Goal: Task Accomplishment & Management: Use online tool/utility

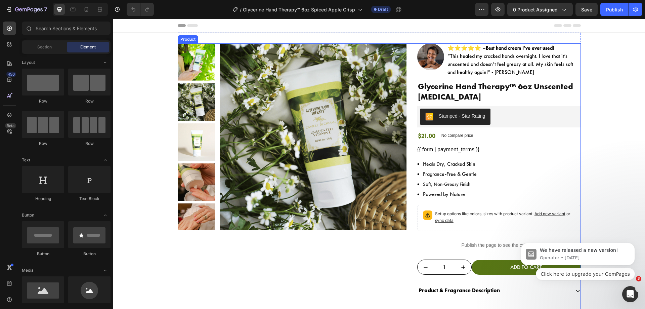
click at [409, 104] on div "Product Images Image ⭐⭐⭐⭐⭐ – Best hand cream I’ve ever used! “This healed my cr…" at bounding box center [379, 204] width 403 height 323
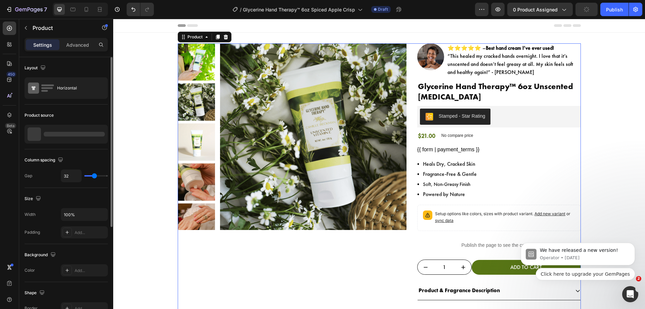
click at [99, 131] on div at bounding box center [66, 134] width 83 height 19
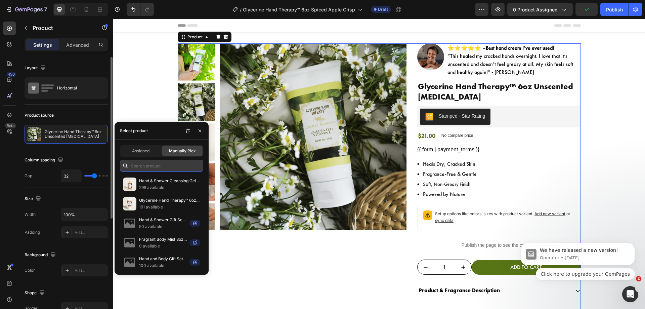
click at [152, 163] on input "text" at bounding box center [161, 165] width 83 height 12
paste input "Glycerine Hand Therapy™ 6oz Spiced Apple Crisp"
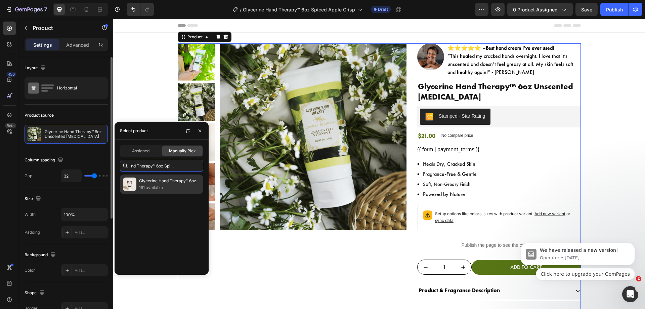
type input "Glycerine Hand Therapy™ 6oz Spiced Apple Crisp"
click at [154, 184] on p "Glycerine Hand Therapy™ 6oz Spiced Apple Crisp" at bounding box center [169, 180] width 61 height 7
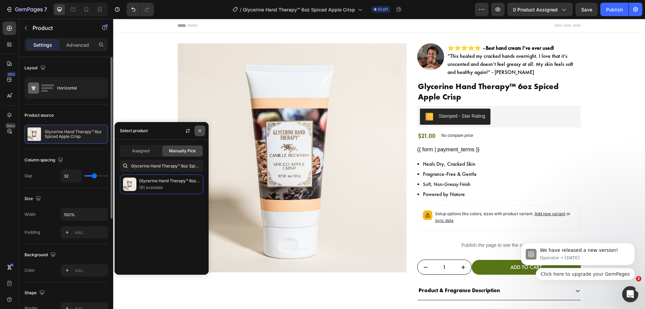
click at [197, 129] on icon "button" at bounding box center [199, 130] width 5 height 5
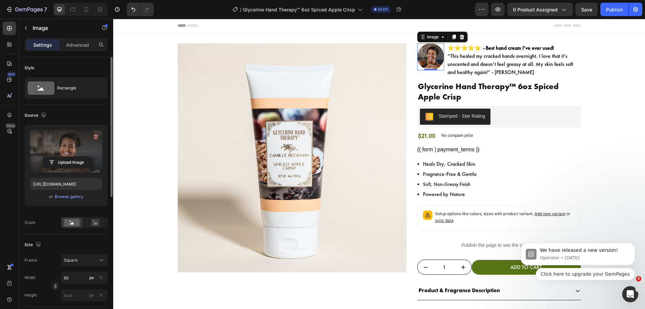
click at [62, 155] on label at bounding box center [66, 151] width 73 height 42
click at [62, 156] on input "file" at bounding box center [66, 161] width 46 height 11
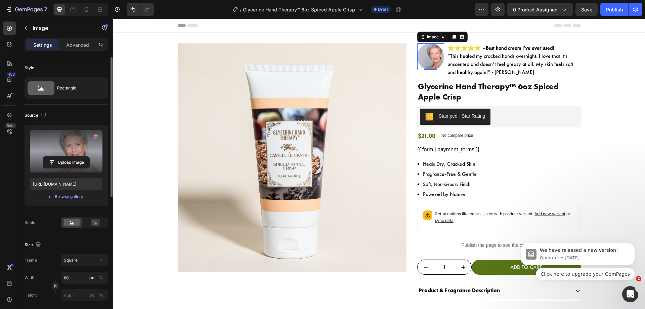
click at [66, 142] on label at bounding box center [66, 151] width 73 height 42
click at [66, 156] on input "file" at bounding box center [66, 161] width 46 height 11
type input "[URL][DOMAIN_NAME]"
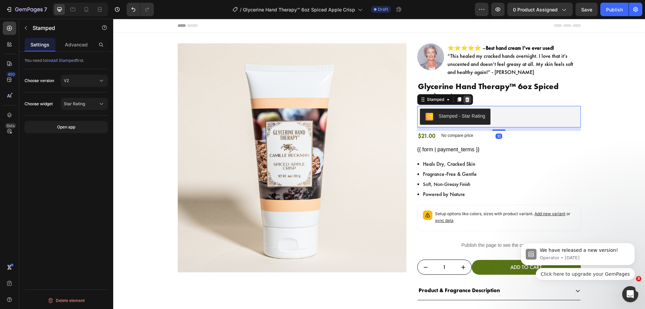
click at [465, 99] on icon at bounding box center [467, 99] width 4 height 5
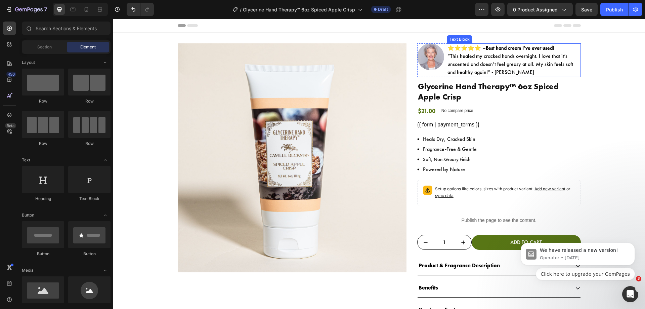
click at [460, 61] on p "⭐⭐⭐⭐⭐ – Best hand cream I’ve ever used! “This healed my cracked hands overnight…" at bounding box center [513, 60] width 133 height 32
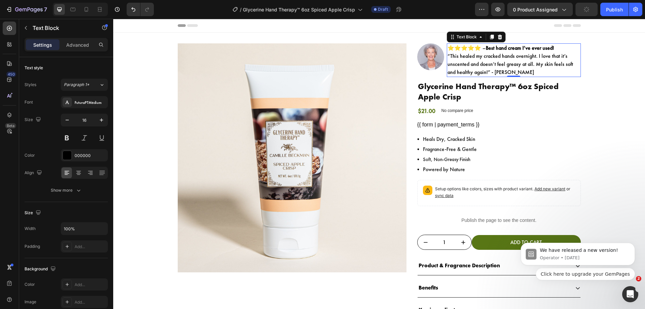
click at [449, 59] on p "⭐⭐⭐⭐⭐ – Best hand cream I’ve ever used! “This healed my cracked hands overnight…" at bounding box center [513, 60] width 133 height 32
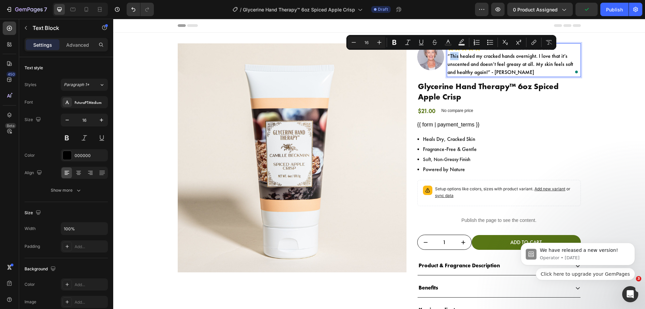
click at [447, 57] on p "⭐⭐⭐⭐⭐ – Best hand cream I’ve ever used! “This healed my cracked hands overnight…" at bounding box center [513, 60] width 133 height 32
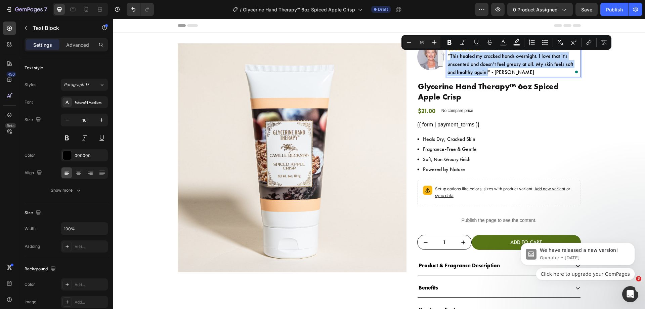
drag, startPoint x: 448, startPoint y: 56, endPoint x: 485, endPoint y: 72, distance: 40.5
click at [485, 72] on p "⭐⭐⭐⭐⭐ – Best hand cream I’ve ever used! “This healed my cracked hands overnight…" at bounding box center [513, 60] width 133 height 32
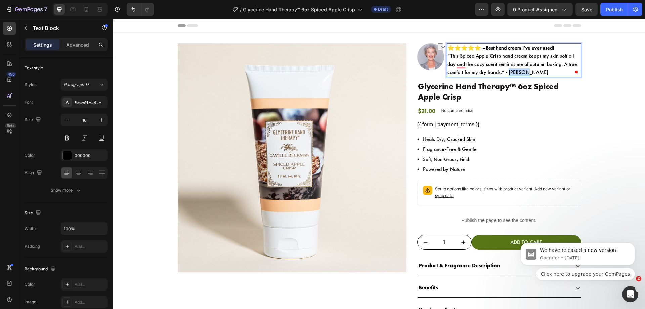
drag, startPoint x: 528, startPoint y: 69, endPoint x: 506, endPoint y: 76, distance: 22.3
click at [506, 76] on p "⭐⭐⭐⭐⭐ – Best hand cream I’ve ever used! “This Spiced Apple Crisp hand cream kee…" at bounding box center [513, 60] width 133 height 32
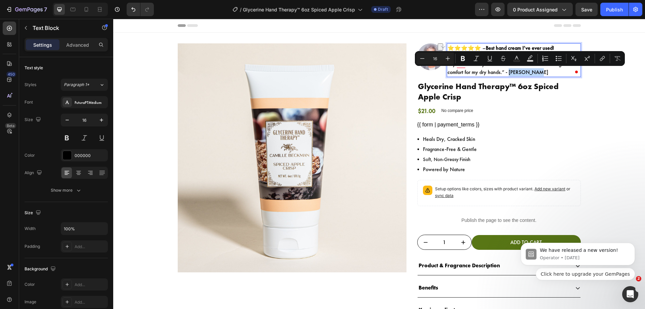
drag, startPoint x: 506, startPoint y: 74, endPoint x: 533, endPoint y: 70, distance: 27.4
click at [533, 70] on p "⭐⭐⭐⭐⭐ – Best hand cream I’ve ever used! “This Spiced Apple Crisp hand cream kee…" at bounding box center [513, 60] width 133 height 32
drag, startPoint x: 464, startPoint y: 58, endPoint x: 365, endPoint y: 26, distance: 104.2
click at [464, 58] on icon "Editor contextual toolbar" at bounding box center [462, 58] width 7 height 7
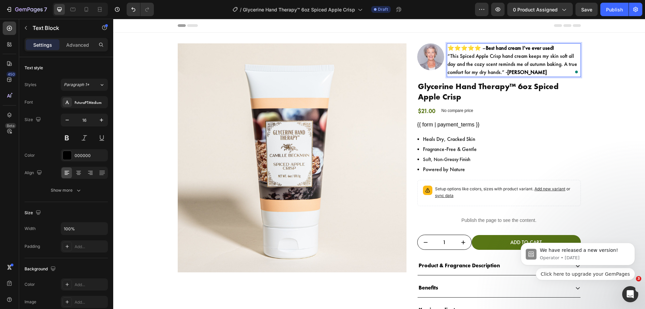
click at [478, 44] on p "⭐⭐⭐⭐⭐ – Best hand cream I’ve ever used! “This Spiced Apple Crisp hand cream kee…" at bounding box center [513, 60] width 133 height 32
drag, startPoint x: 556, startPoint y: 46, endPoint x: 486, endPoint y: 49, distance: 69.2
click at [486, 49] on p "⭐⭐⭐⭐⭐ – Best hand cream I’ve ever used! “This Spiced Apple Crisp hand cream kee…" at bounding box center [513, 60] width 133 height 32
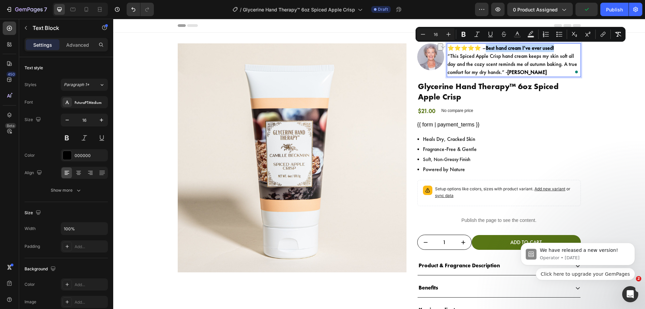
click at [486, 49] on p "⭐⭐⭐⭐⭐ – Best hand cream I’ve ever used! “This Spiced Apple Crisp hand cream kee…" at bounding box center [513, 60] width 133 height 32
drag, startPoint x: 555, startPoint y: 46, endPoint x: 487, endPoint y: 47, distance: 67.8
click at [487, 47] on p "⭐⭐⭐⭐⭐ – Best hand cream I’ve ever used! “This Spiced Apple Crisp hand cream kee…" at bounding box center [513, 60] width 133 height 32
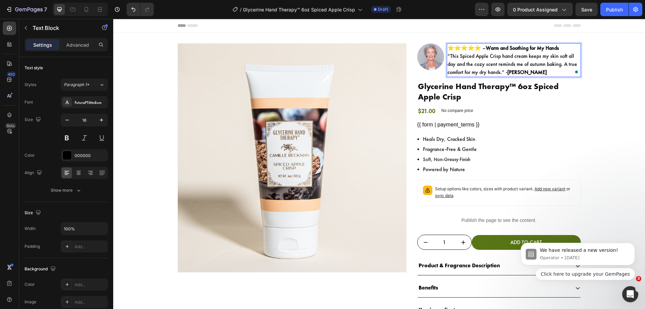
click at [477, 65] on p "⭐⭐⭐⭐⭐ – Warm and Soothing for My Hands “This Spiced Apple Crisp hand cream keep…" at bounding box center [513, 60] width 133 height 32
click at [485, 144] on div "Heals Dry, Cracked Skin Fragrance-Free & Gentle Soft, Non-Greasy Finish Powered…" at bounding box center [499, 154] width 164 height 40
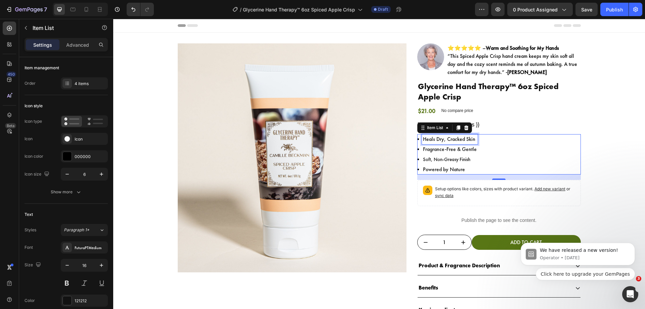
click at [430, 136] on p "Heals Dry, Cracked Skin" at bounding box center [450, 139] width 54 height 8
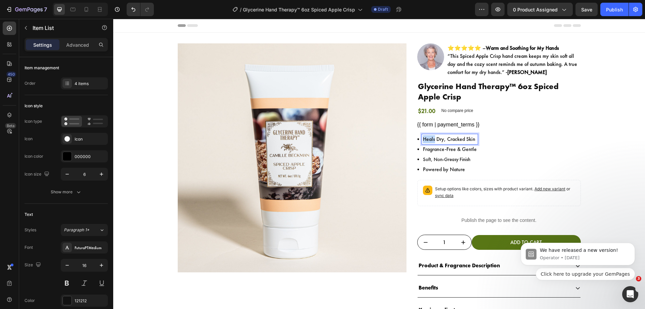
click at [430, 136] on p "Heals Dry, Cracked Skin" at bounding box center [450, 139] width 54 height 8
click at [473, 148] on p "Fragrance-Free & Gentle" at bounding box center [463, 149] width 80 height 8
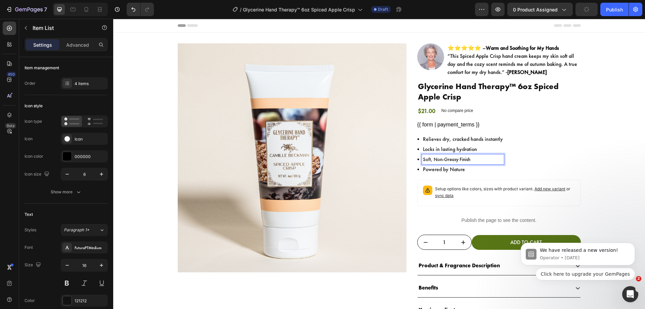
click at [444, 159] on span "Soft, Non-Greasy Finish" at bounding box center [446, 159] width 47 height 7
click at [459, 169] on p "Powered by Nature" at bounding box center [463, 169] width 80 height 8
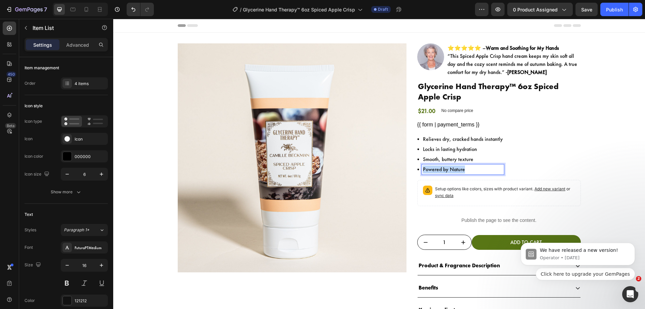
click at [459, 169] on p "Powered by Nature" at bounding box center [463, 169] width 80 height 8
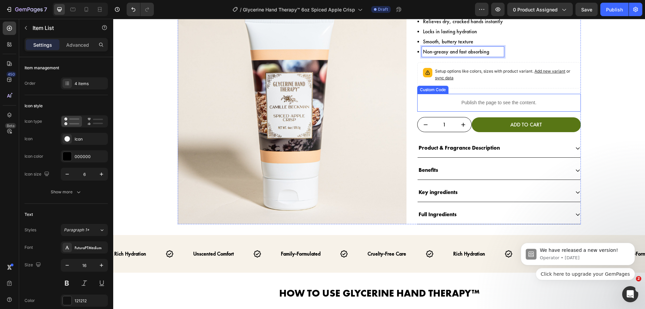
scroll to position [118, 0]
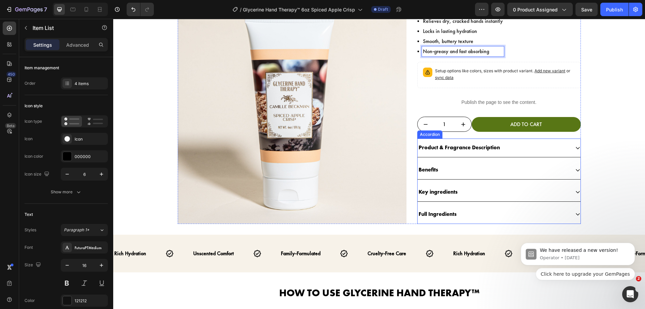
click at [464, 143] on p "Product & Fragrance Description" at bounding box center [458, 148] width 81 height 10
drag, startPoint x: 464, startPoint y: 143, endPoint x: 490, endPoint y: 147, distance: 26.1
click at [464, 143] on p "Product & Fragrance Description" at bounding box center [458, 148] width 81 height 10
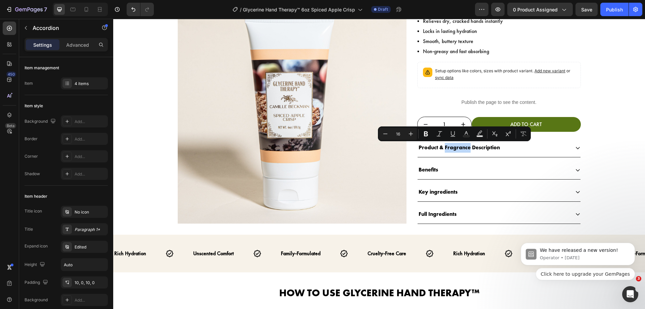
click at [498, 147] on div "Product & Fragrance Description" at bounding box center [493, 148] width 152 height 12
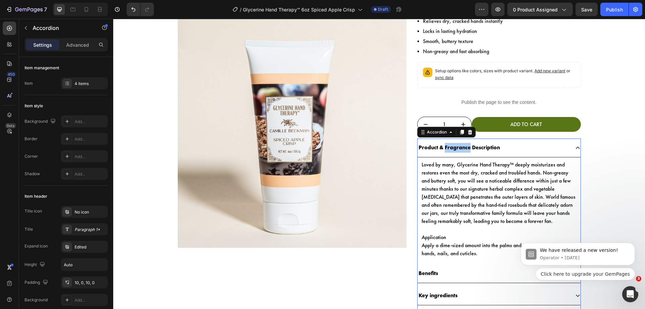
click at [515, 224] on body "We have released a new version! Operator • [DATE] Click here to upgrade your Ge…" at bounding box center [577, 255] width 129 height 65
click at [521, 215] on p "Loved by many, Glycerine Hand Therapy™ deeply moisturizes and restores even the…" at bounding box center [498, 192] width 155 height 64
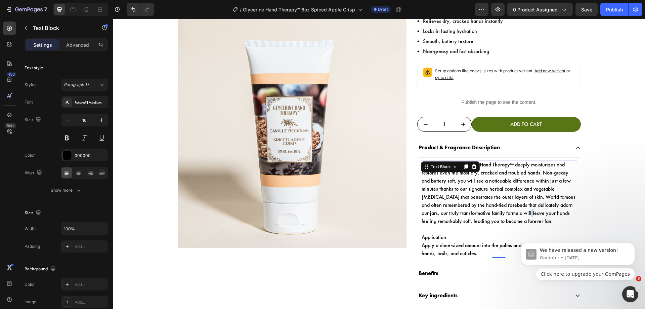
click at [521, 215] on p "Loved by many, Glycerine Hand Therapy™ deeply moisturizes and restores even the…" at bounding box center [498, 192] width 155 height 64
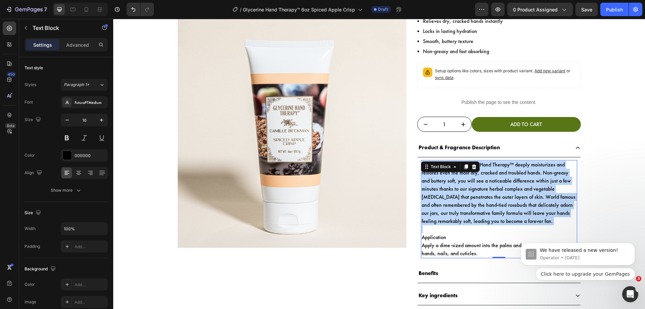
click at [521, 215] on p "Loved by many, Glycerine Hand Therapy™ deeply moisturizes and restores even the…" at bounding box center [498, 192] width 155 height 64
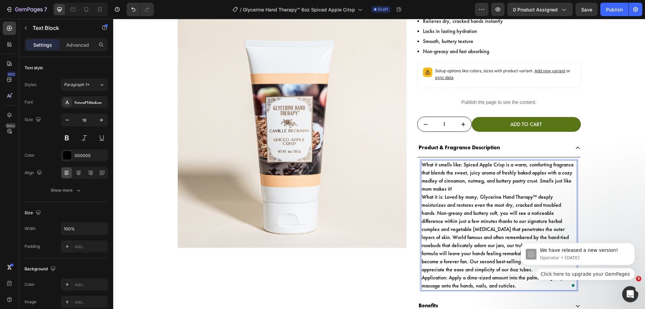
click at [473, 186] on p "What it smells like: Spiced Apple Crisp is a warm, comforting fragrance that bl…" at bounding box center [498, 176] width 155 height 32
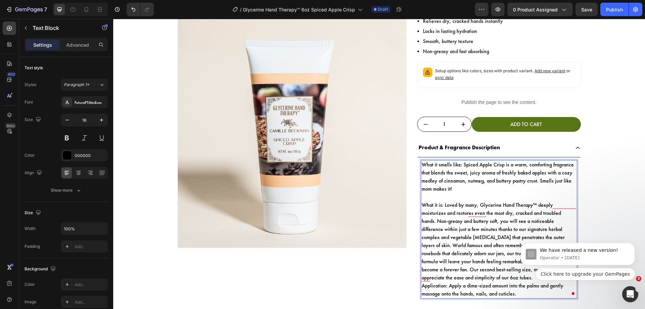
click at [440, 206] on p "What it is: Loved by many, Glycerine Hand Therapy™ deeply moisturizes and resto…" at bounding box center [498, 241] width 155 height 81
click at [441, 204] on p "What it is: Loved by many, Glycerine Hand Therapy™ deeply moisturizes and resto…" at bounding box center [498, 241] width 155 height 81
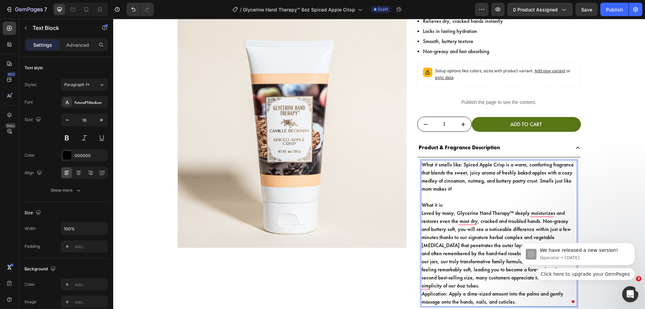
click at [460, 165] on p "What it smells like: Spiced Apple Crisp is a warm, comforting fragrance that bl…" at bounding box center [498, 176] width 155 height 32
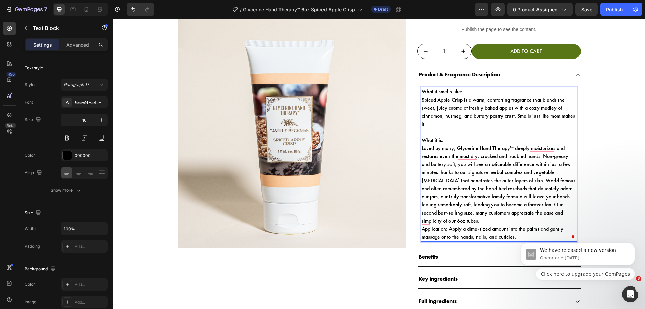
scroll to position [191, 0]
click at [421, 228] on p "Application: Apply a dime-sized amount into the palms and gently massage onto t…" at bounding box center [498, 232] width 155 height 16
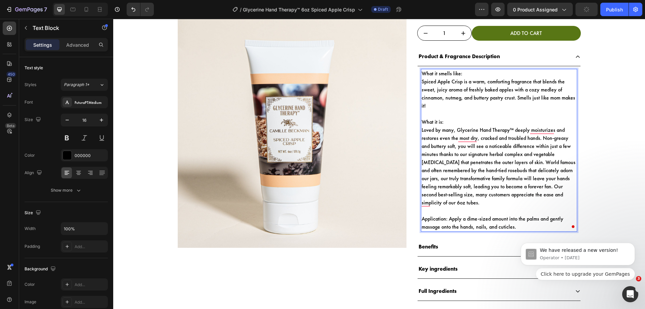
scroll to position [241, 0]
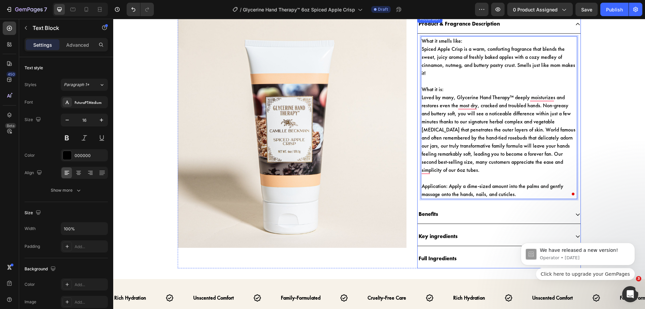
click at [427, 208] on div "Benefits" at bounding box center [427, 214] width 21 height 12
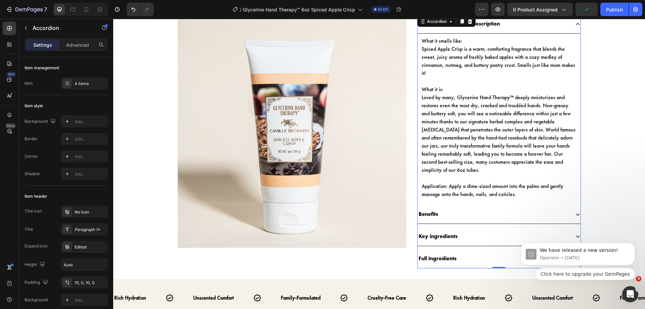
click at [444, 217] on div "Benefits" at bounding box center [493, 214] width 152 height 12
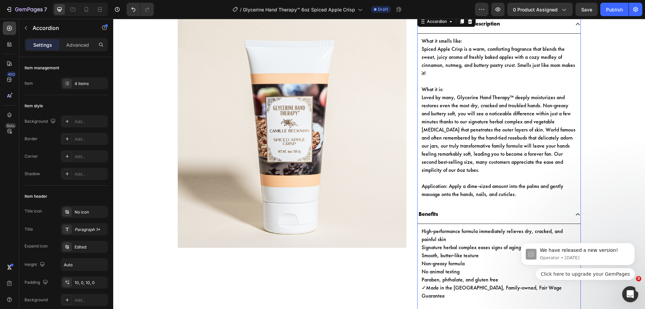
scroll to position [289, 0]
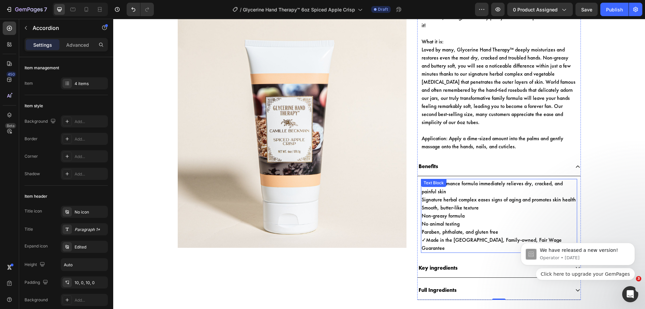
click at [448, 213] on p "Non-greasy formula" at bounding box center [498, 216] width 155 height 8
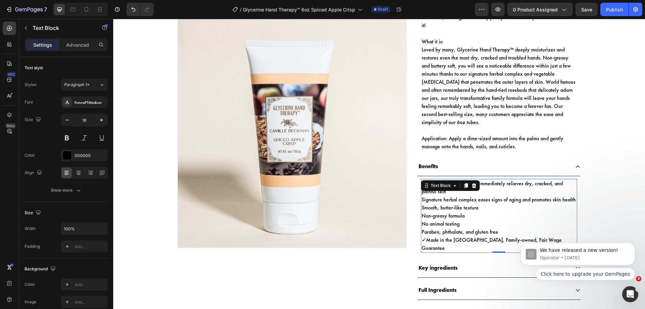
click at [448, 213] on p "Non-greasy formula" at bounding box center [498, 216] width 155 height 8
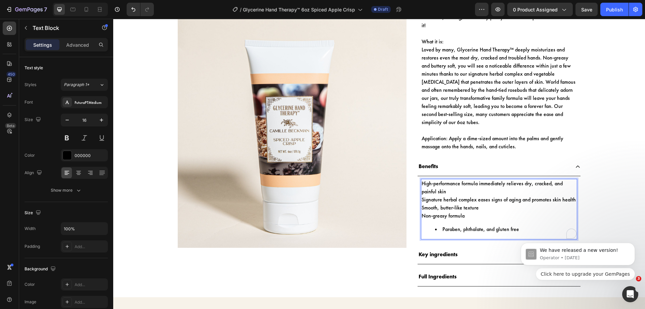
click at [440, 230] on li "Paraben, phthalate, and gluten free" at bounding box center [505, 229] width 141 height 8
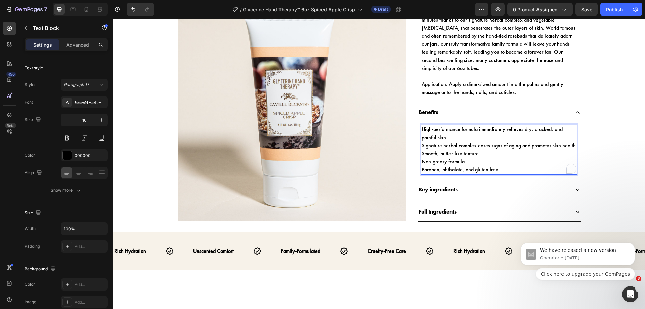
scroll to position [345, 0]
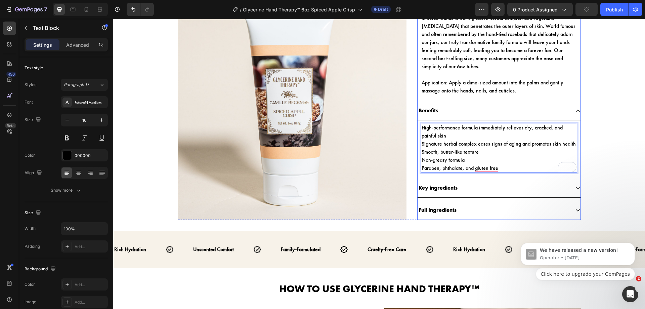
click at [472, 191] on div "Key ingredients" at bounding box center [493, 188] width 152 height 12
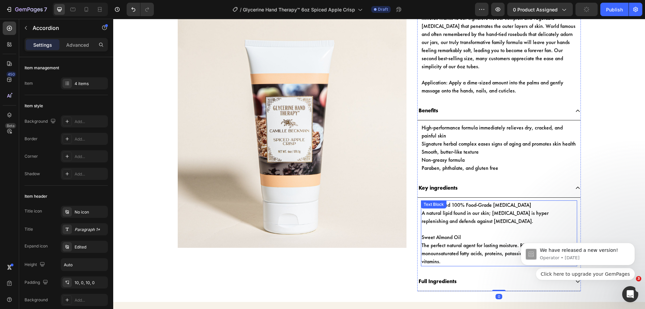
click at [482, 239] on p "Sweet Almond Oil" at bounding box center [498, 237] width 155 height 8
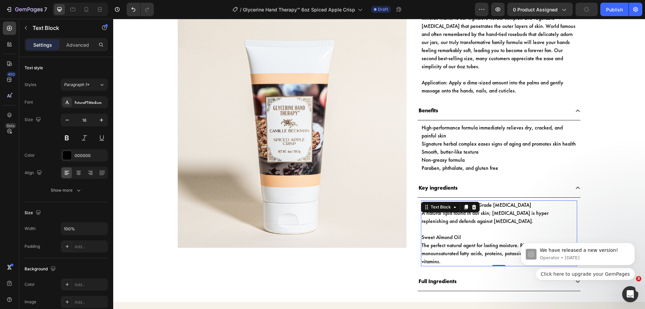
click at [482, 239] on p "Sweet Almond Oil" at bounding box center [498, 237] width 155 height 8
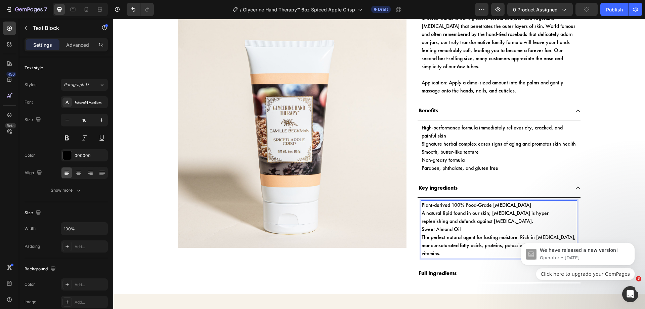
click at [484, 224] on p "A natural lipid found in our skin; [MEDICAL_DATA] is hyper replenishing and def…" at bounding box center [498, 217] width 155 height 16
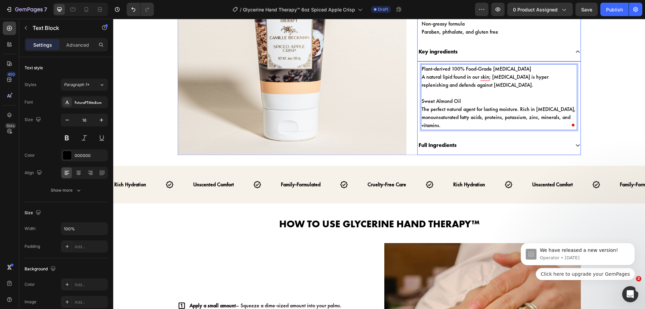
scroll to position [481, 0]
click at [443, 145] on p "Full Ingredients" at bounding box center [437, 145] width 38 height 10
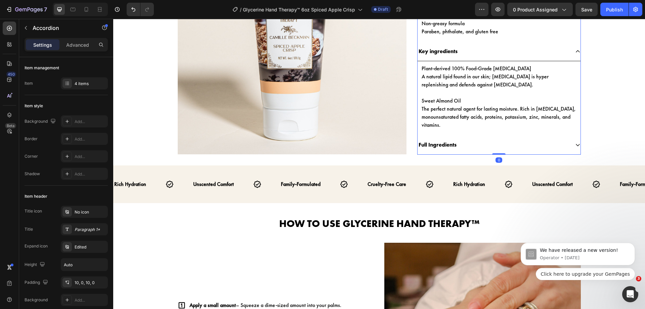
click at [459, 145] on div "Full Ingredients" at bounding box center [493, 145] width 152 height 12
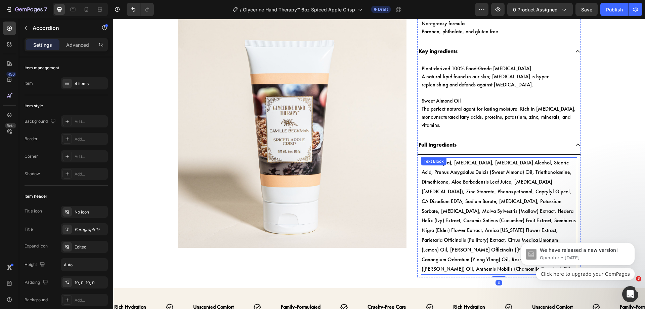
click at [467, 189] on p "Water (Aqua), [MEDICAL_DATA], [MEDICAL_DATA] Alcohol, Stearic Acid, Prunus Amyg…" at bounding box center [498, 216] width 155 height 116
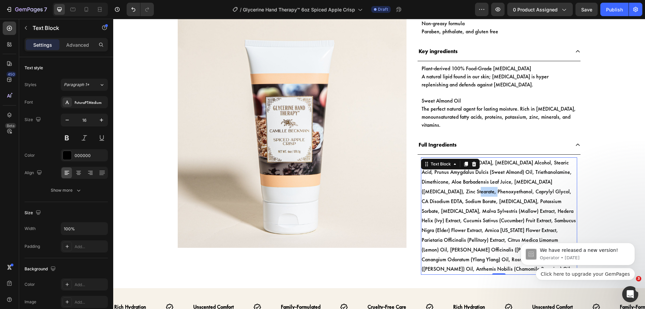
click at [467, 189] on p "Water (Aqua), [MEDICAL_DATA], [MEDICAL_DATA] Alcohol, Stearic Acid, Prunus Amyg…" at bounding box center [498, 216] width 155 height 116
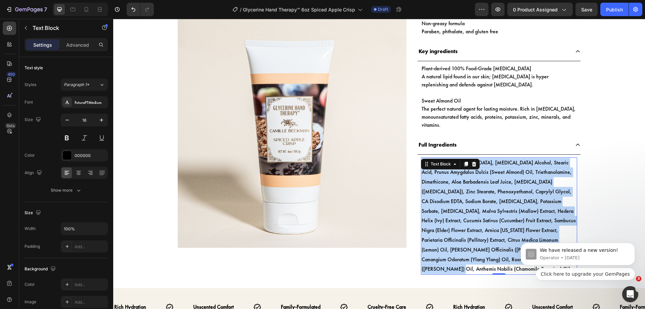
click at [467, 189] on p "Water (Aqua), [MEDICAL_DATA], [MEDICAL_DATA] Alcohol, Stearic Acid, Prunus Amyg…" at bounding box center [498, 216] width 155 height 116
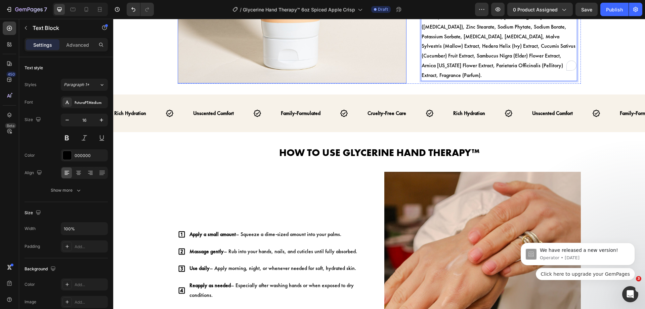
scroll to position [656, 0]
click at [143, 109] on strong "Rich Hydration" at bounding box center [130, 112] width 32 height 7
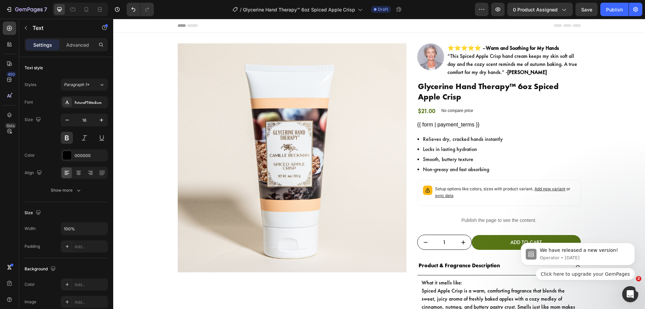
scroll to position [656, 0]
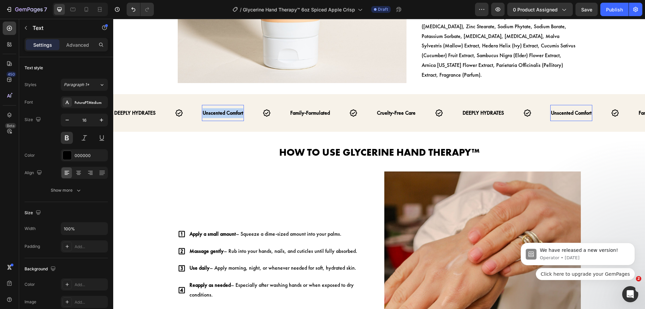
click at [215, 109] on strong "Unscented Comfort" at bounding box center [222, 112] width 41 height 7
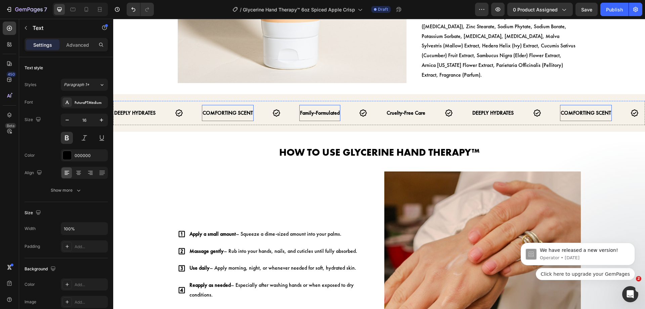
click at [308, 109] on strong "Family-Formulated" at bounding box center [320, 112] width 40 height 7
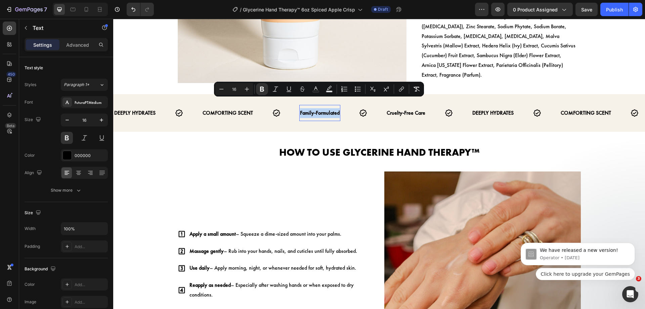
click at [308, 109] on strong "Family-Formulated" at bounding box center [320, 112] width 40 height 7
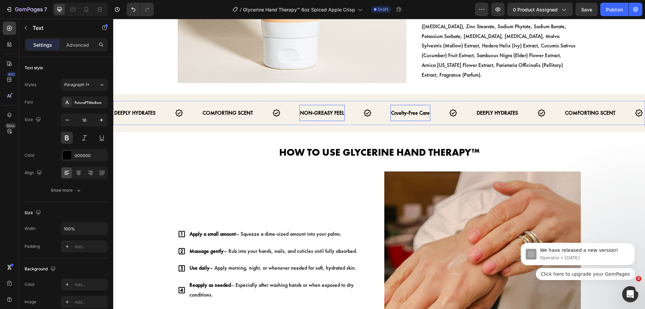
click at [402, 108] on p "Cruelty-Free Care" at bounding box center [410, 113] width 39 height 10
click at [402, 106] on body "Header Product Images Hand & Shower Cleansing Gel 13oz Spiced Apple Crisp Produ…" at bounding box center [378, 278] width 531 height 1831
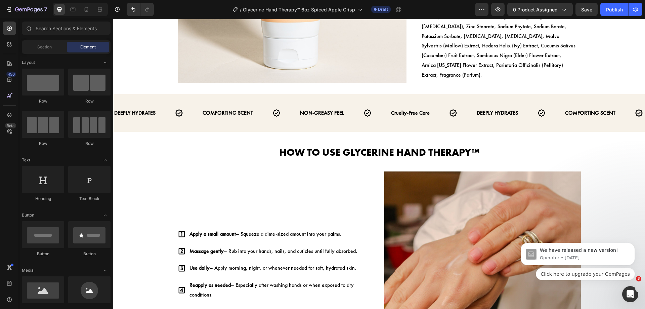
click at [397, 107] on div at bounding box center [397, 107] width 0 height 0
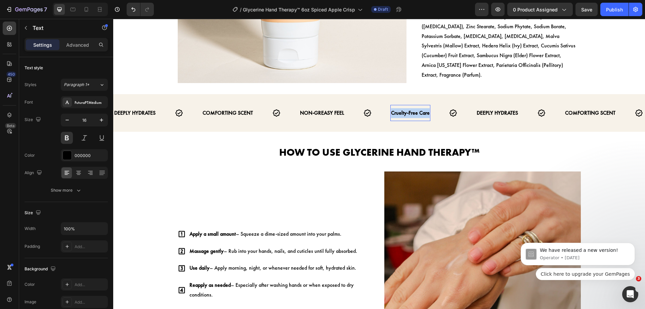
click at [405, 109] on strong "Cruelty-Free Care" at bounding box center [410, 112] width 39 height 7
drag, startPoint x: 402, startPoint y: 106, endPoint x: 405, endPoint y: 103, distance: 4.3
click at [405, 109] on strong "Cruelty-Free Care" at bounding box center [410, 112] width 39 height 7
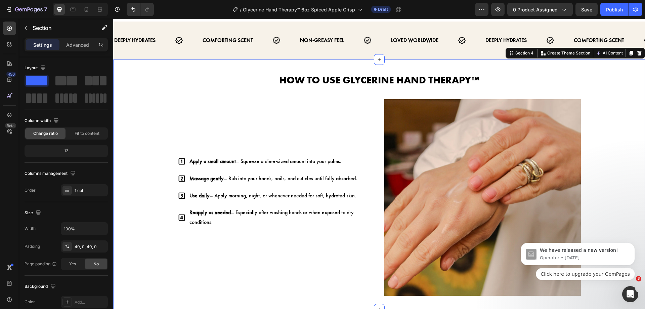
scroll to position [732, 0]
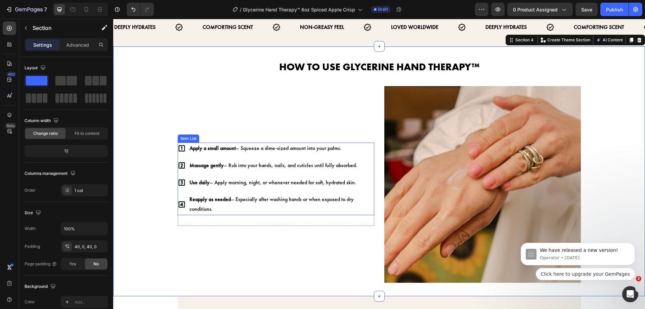
click at [260, 144] on p "Apply a small amount – Squeeze a dime-sized amount into your palms." at bounding box center [281, 148] width 184 height 10
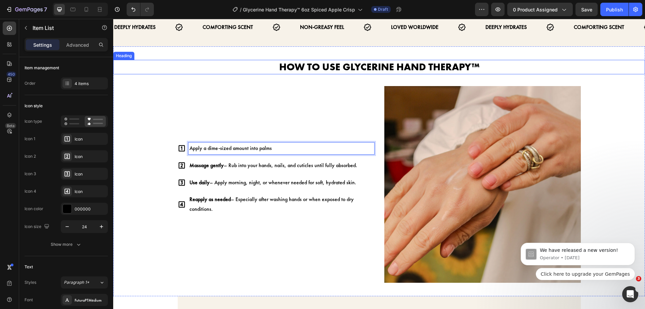
click at [346, 65] on strong "How to Use Glycerine Hand Therapy™" at bounding box center [379, 66] width 200 height 13
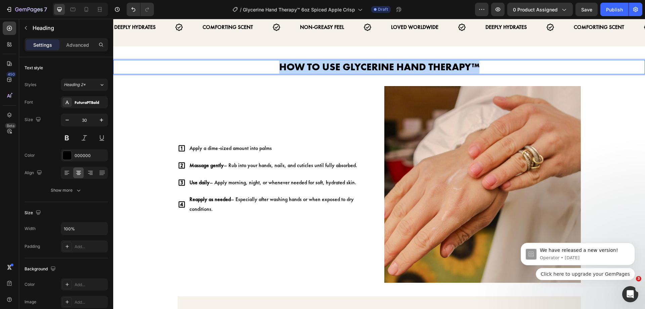
click at [346, 65] on strong "How to Use Glycerine Hand Therapy™" at bounding box center [379, 66] width 200 height 13
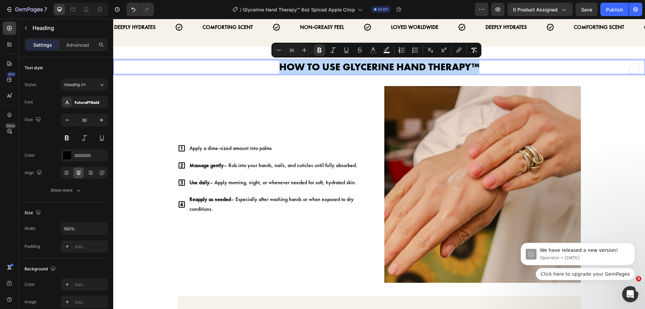
click at [344, 66] on strong "How to Use Glycerine Hand Therapy™" at bounding box center [379, 66] width 200 height 13
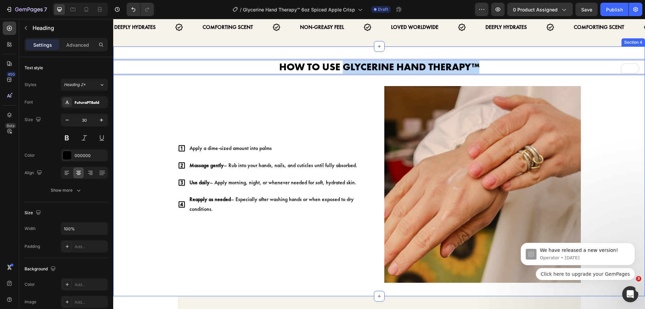
drag, startPoint x: 343, startPoint y: 66, endPoint x: 488, endPoint y: 74, distance: 145.2
click at [488, 74] on h2 "How to Use Glycerine Hand Therapy™" at bounding box center [378, 67] width 531 height 14
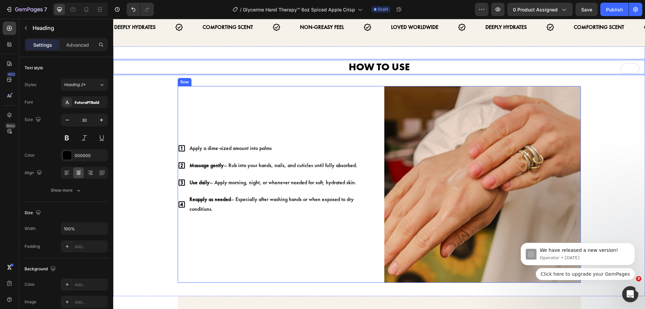
click at [335, 116] on div "Apply a dime-sized amount into palms Massage gently – Rub into your hands, nail…" at bounding box center [276, 184] width 196 height 196
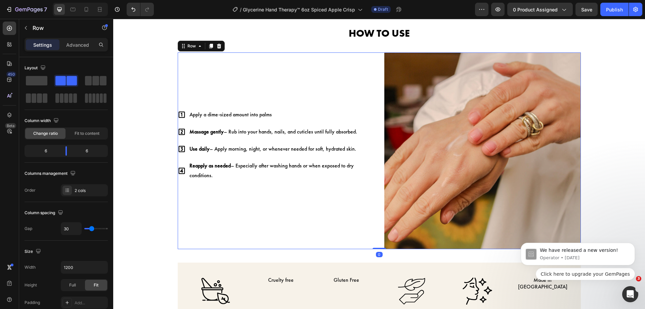
scroll to position [766, 0]
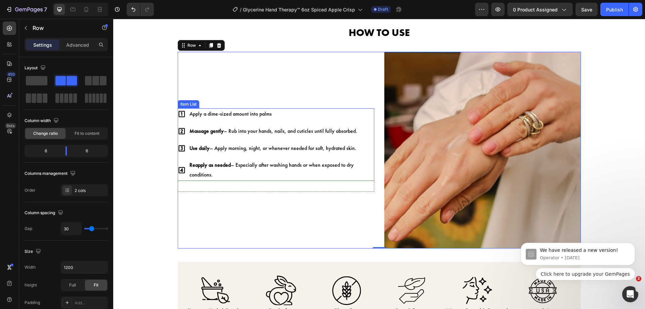
click at [257, 134] on p "Massage gently – Rub into your hands, nails, and cuticles until fully absorbed." at bounding box center [281, 131] width 184 height 10
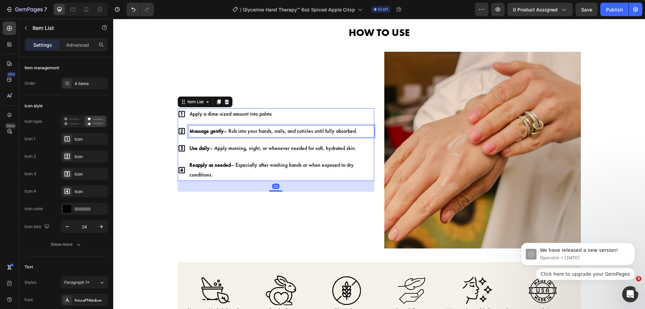
click at [257, 134] on p "Massage gently – Rub into your hands, nails, and cuticles until fully absorbed." at bounding box center [281, 131] width 184 height 10
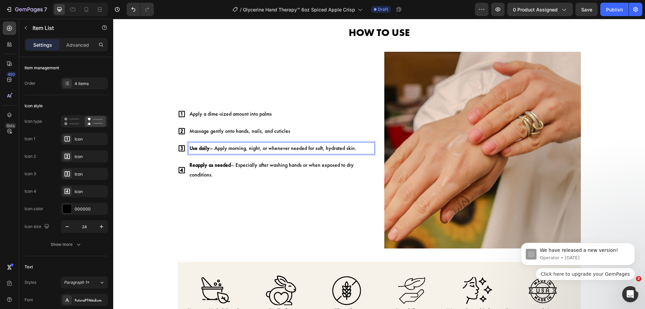
click at [324, 146] on p "Use daily – Apply morning, night, or whenever needed for soft, hydrated skin." at bounding box center [281, 148] width 184 height 10
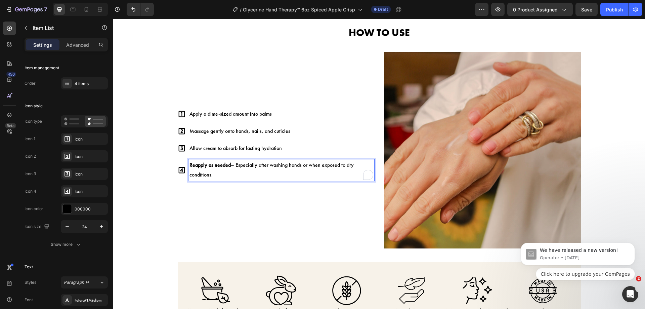
click at [245, 169] on p "Reapply as needed – Especially after washing hands or when exposed to dry condi…" at bounding box center [281, 169] width 184 height 19
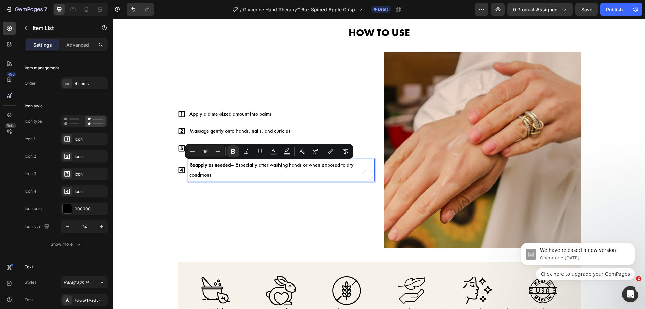
scroll to position [771, 0]
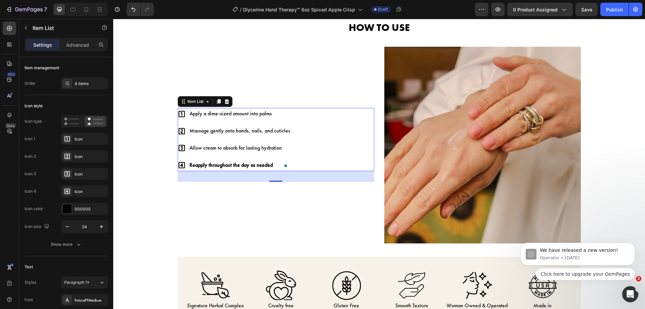
click at [321, 165] on div "Apply a dime-sized amount into palms Massage gently onto hands, nails, and cuti…" at bounding box center [276, 139] width 196 height 63
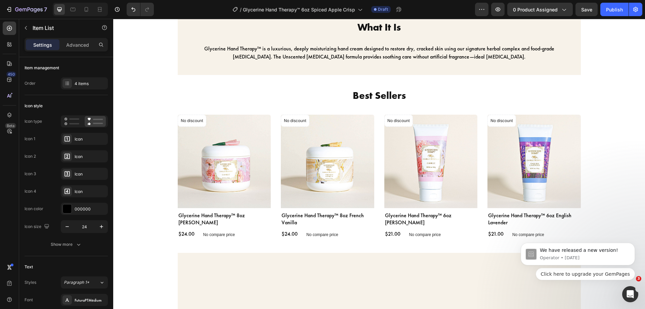
scroll to position [789, 0]
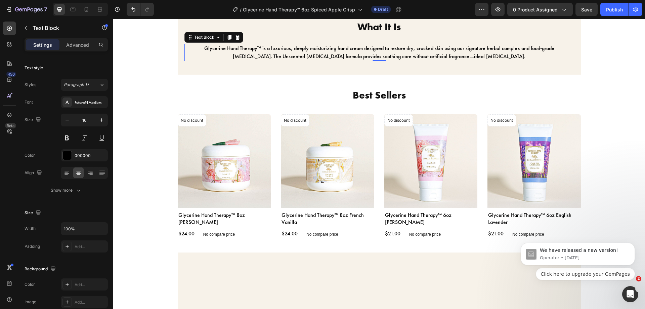
click at [354, 60] on p "Glycerine Hand Therapy™ is a luxurious, deeply moisturizing hand cream designed…" at bounding box center [379, 52] width 388 height 16
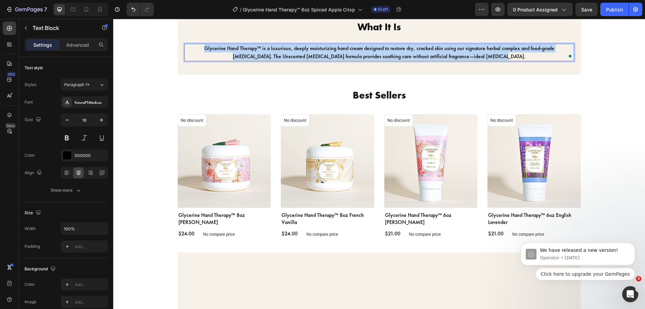
click at [354, 60] on p "Glycerine Hand Therapy™ is a luxurious, deeply moisturizing hand cream designed…" at bounding box center [379, 52] width 388 height 16
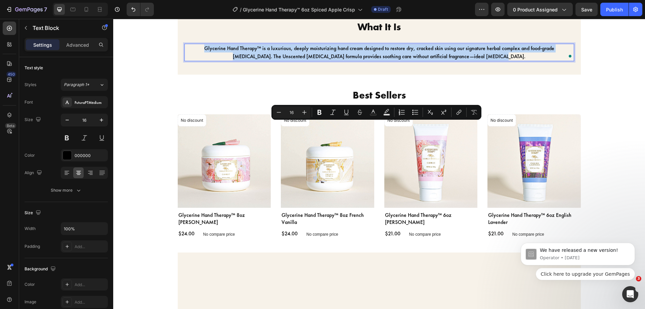
click at [354, 60] on p "Glycerine Hand Therapy™ is a luxurious, deeply moisturizing hand cream designed…" at bounding box center [379, 52] width 388 height 16
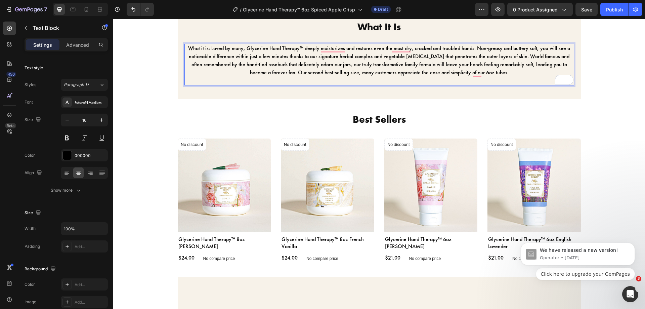
click at [210, 77] on p "What it is: Loved by many, Glycerine Hand Therapy™ deeply moisturizes and resto…" at bounding box center [379, 60] width 388 height 32
click at [222, 34] on h2 "What It Is" at bounding box center [378, 26] width 389 height 13
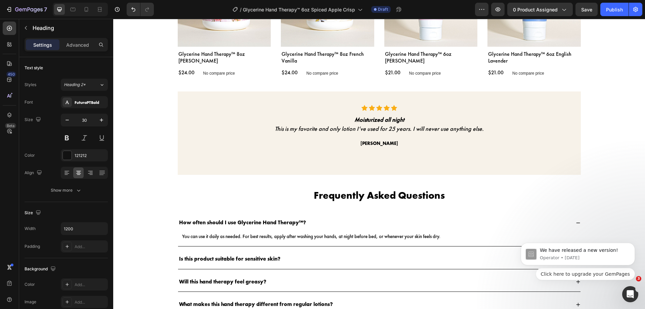
scroll to position [1055, 0]
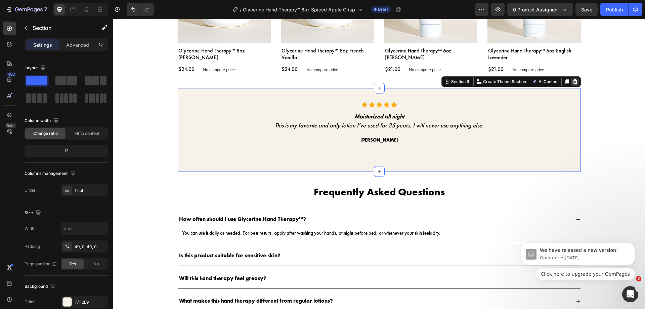
click at [572, 82] on icon at bounding box center [574, 81] width 5 height 5
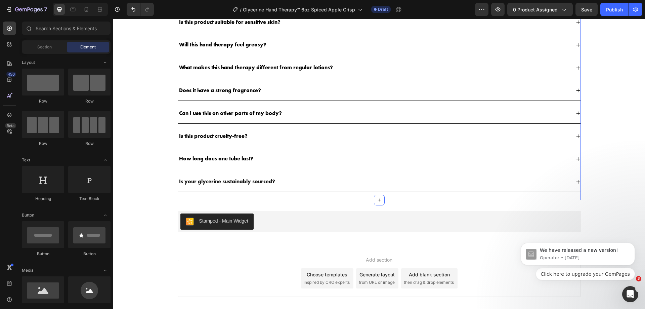
scroll to position [1211, 0]
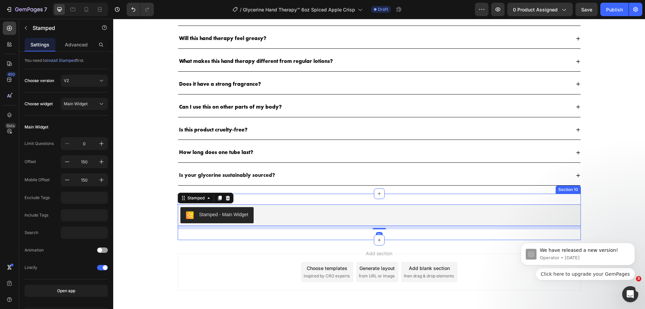
click at [504, 197] on div "Stamped - Main Widget Stamped 10 Section 10" at bounding box center [379, 216] width 403 height 46
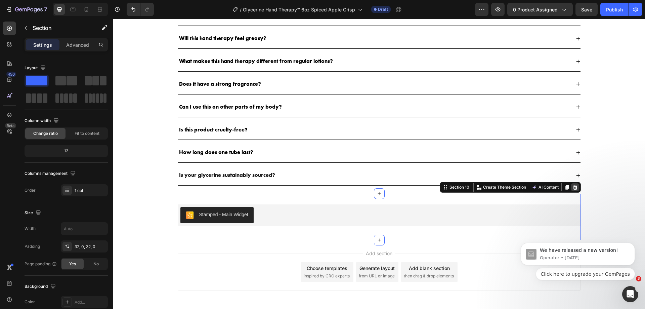
click at [572, 187] on icon at bounding box center [574, 187] width 4 height 5
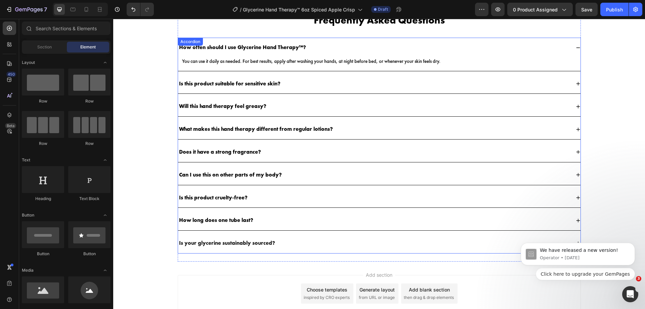
scroll to position [1142, 0]
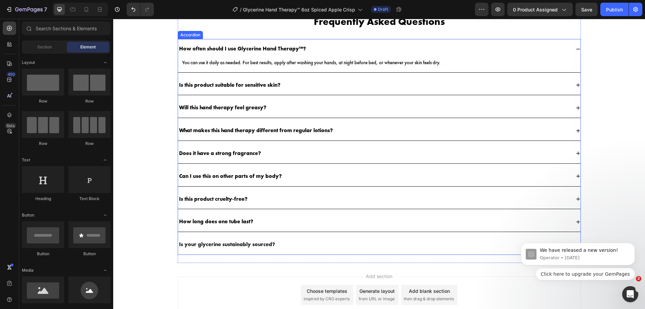
click at [279, 50] on p "How often should I use Glycerine Hand Therapy™?" at bounding box center [242, 48] width 127 height 7
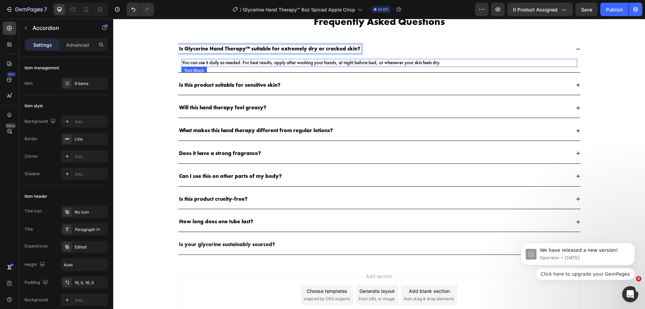
click at [290, 61] on p "You can use it daily as needed. For best results, apply after washing your hand…" at bounding box center [379, 62] width 394 height 7
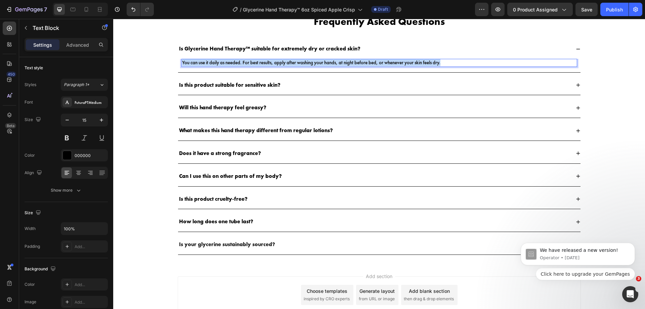
click at [290, 61] on p "You can use it daily as needed. For best results, apply after washing your hand…" at bounding box center [379, 62] width 394 height 7
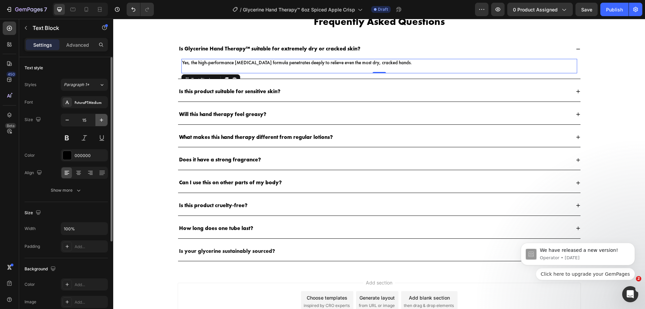
click at [102, 118] on icon "button" at bounding box center [101, 120] width 7 height 7
type input "16"
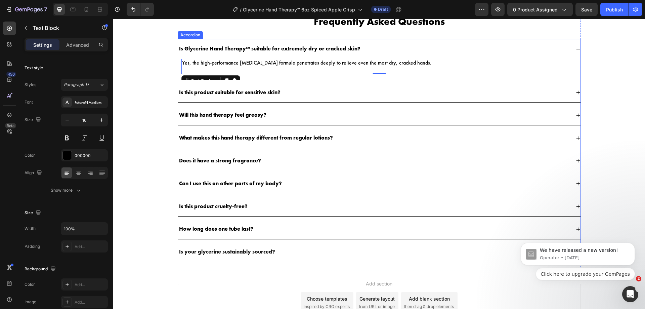
click at [258, 90] on p "Is this product suitable for sensitive skin?" at bounding box center [229, 92] width 101 height 7
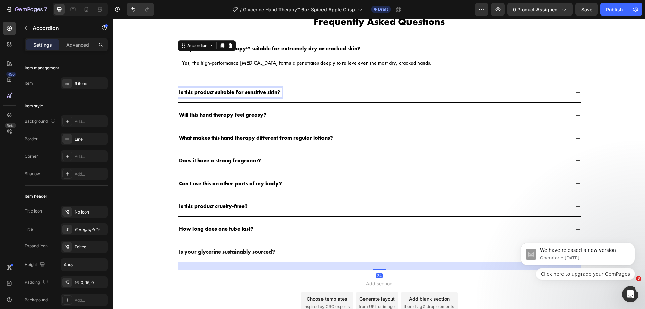
click at [258, 90] on p "Is this product suitable for sensitive skin?" at bounding box center [229, 92] width 101 height 7
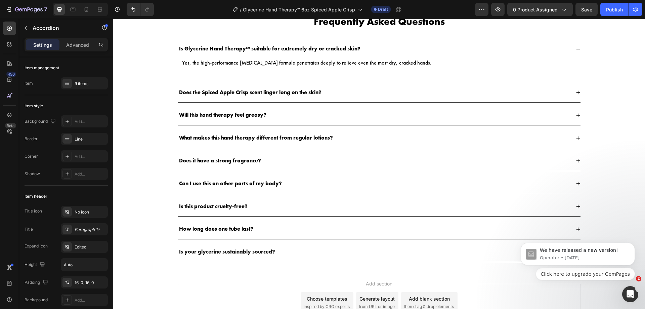
click at [339, 90] on div "Does the Spiced Apple Crisp scent linger long on the skin?" at bounding box center [374, 92] width 392 height 9
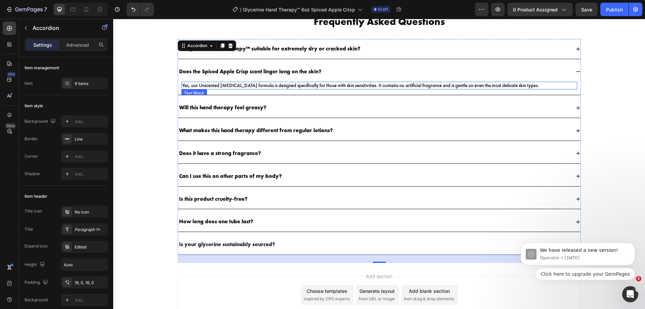
click at [342, 83] on p "Yes, our Unscented Vitamin E formula is designed specifically for those with sk…" at bounding box center [379, 85] width 394 height 7
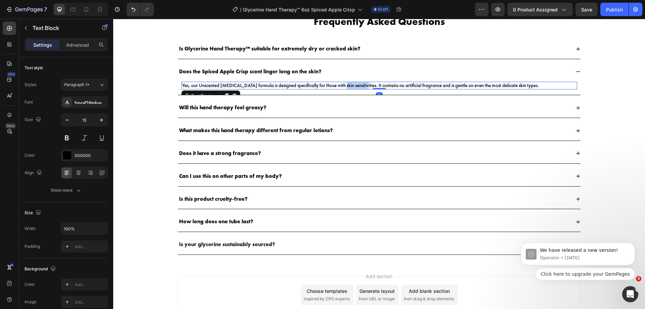
click at [342, 83] on p "Yes, our Unscented Vitamin E formula is designed specifically for those with sk…" at bounding box center [379, 85] width 394 height 7
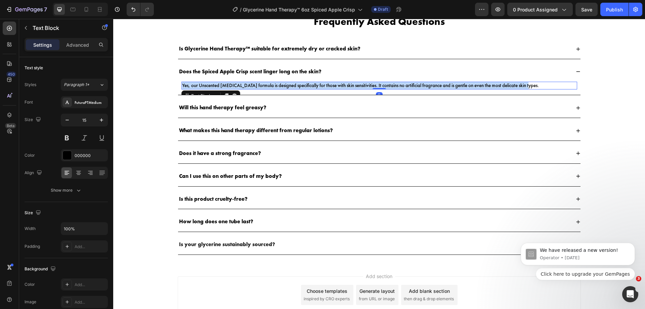
click at [342, 83] on p "Yes, our Unscented Vitamin E formula is designed specifically for those with sk…" at bounding box center [379, 85] width 394 height 7
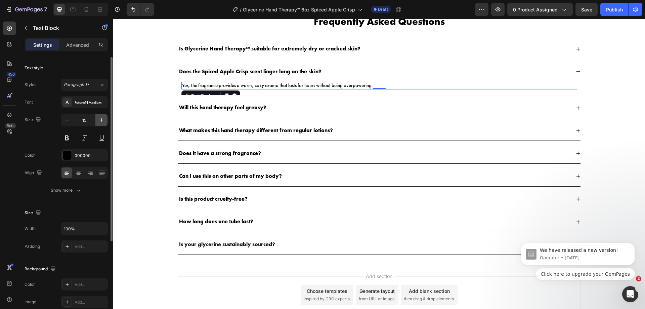
click at [103, 121] on icon "button" at bounding box center [101, 120] width 7 height 7
type input "16"
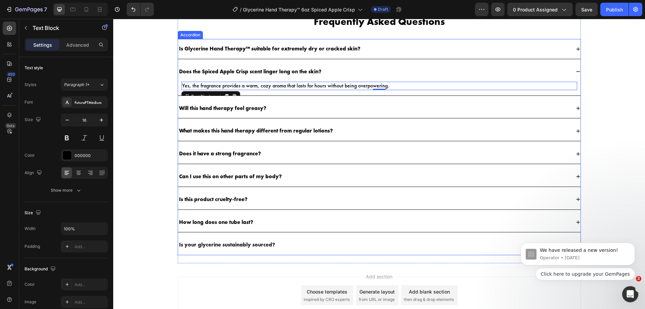
click at [243, 107] on p "Will this hand therapy feel greasy?" at bounding box center [222, 108] width 87 height 7
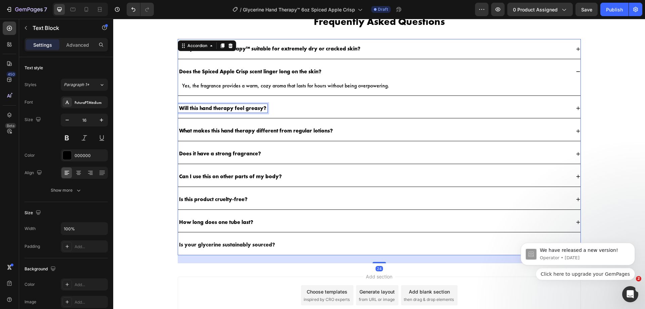
click at [243, 107] on p "Will this hand therapy feel greasy?" at bounding box center [222, 108] width 87 height 7
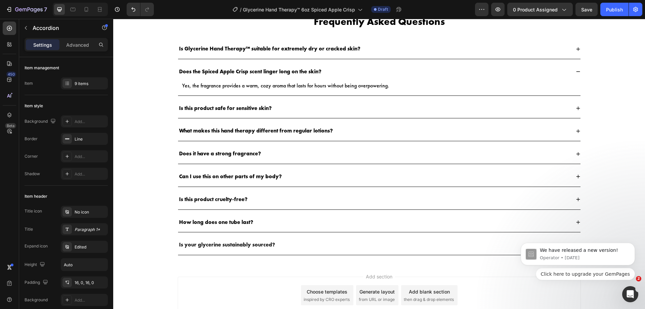
click at [285, 113] on div "Is this product safe for sensitive skin?" at bounding box center [379, 108] width 402 height 20
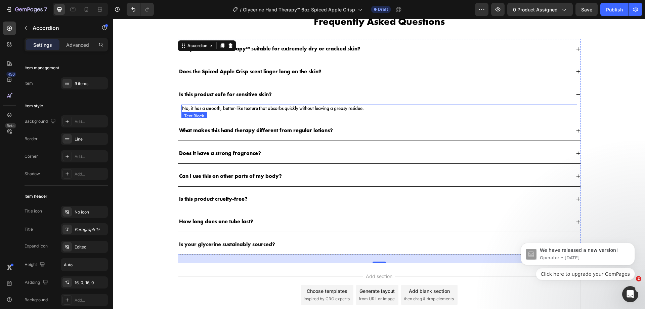
click at [288, 110] on p "No, it has a smooth, butter-like texture that absorbs quickly without leaving a…" at bounding box center [379, 108] width 394 height 7
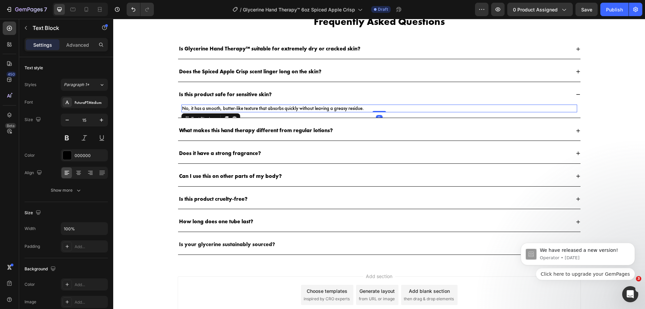
click at [288, 110] on p "No, it has a smooth, butter-like texture that absorbs quickly without leaving a…" at bounding box center [379, 108] width 394 height 7
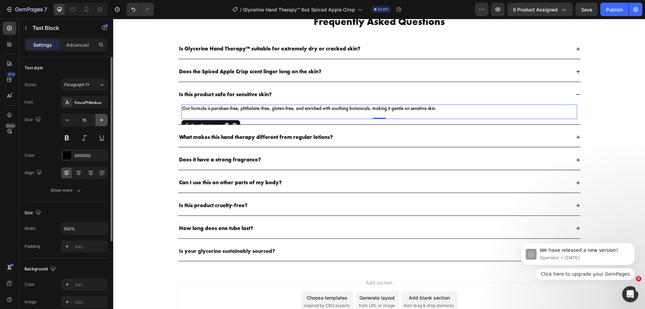
click at [103, 121] on icon "button" at bounding box center [101, 120] width 7 height 7
type input "16"
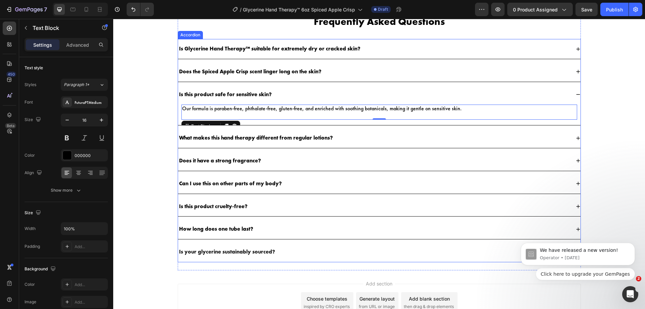
click at [271, 137] on p "What makes this hand therapy different from regular lotions?" at bounding box center [256, 137] width 154 height 7
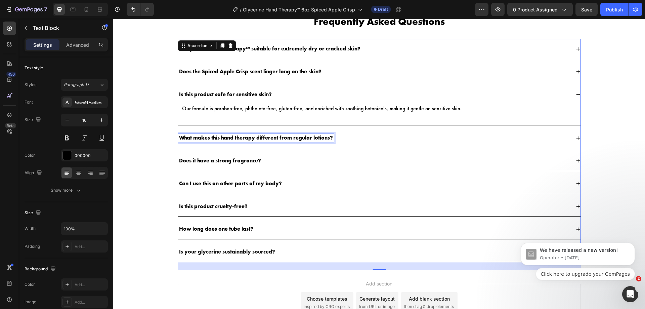
click at [271, 137] on p "What makes this hand therapy different from regular lotions?" at bounding box center [256, 137] width 154 height 7
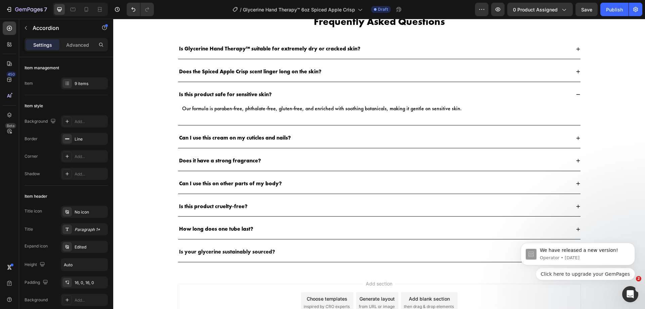
click at [298, 137] on div "Can I use this cream on my cuticles and nails?" at bounding box center [374, 137] width 392 height 9
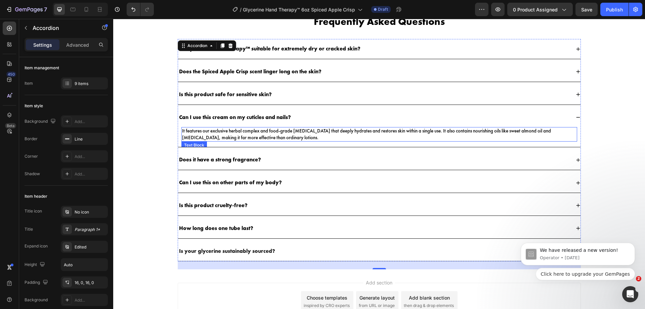
click at [302, 135] on p "It features our exclusive herbal complex and food-grade glycerin that deeply hy…" at bounding box center [379, 134] width 394 height 13
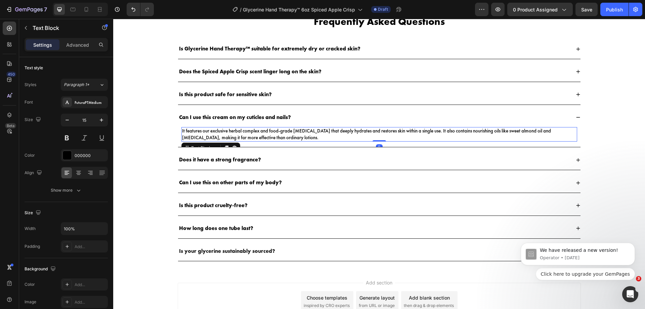
click at [302, 135] on p "It features our exclusive herbal complex and food-grade glycerin that deeply hy…" at bounding box center [379, 134] width 394 height 13
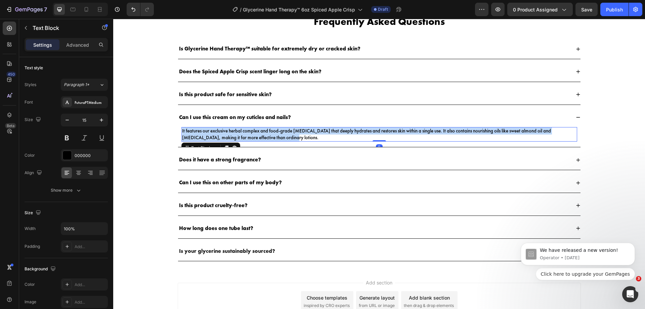
click at [302, 135] on p "It features our exclusive herbal complex and food-grade glycerin that deeply hy…" at bounding box center [379, 134] width 394 height 13
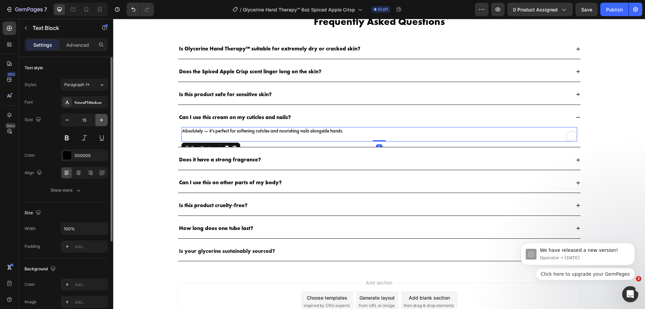
click at [100, 120] on icon "button" at bounding box center [101, 120] width 7 height 7
type input "16"
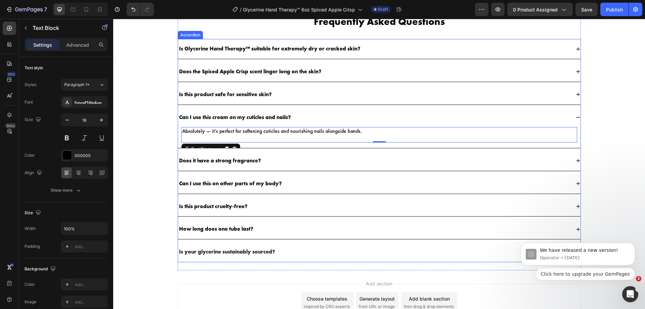
click at [243, 159] on p "Does it have a strong fragrance?" at bounding box center [220, 160] width 82 height 7
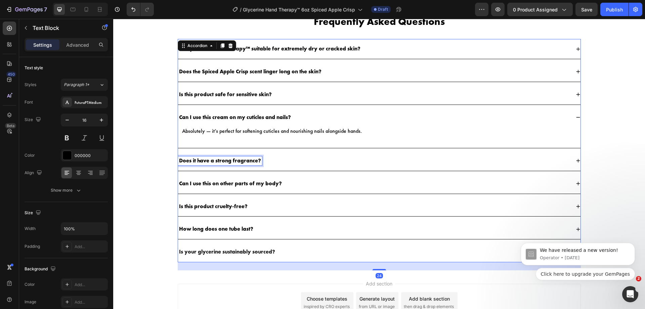
click at [243, 159] on p "Does it have a strong fragrance?" at bounding box center [220, 160] width 82 height 7
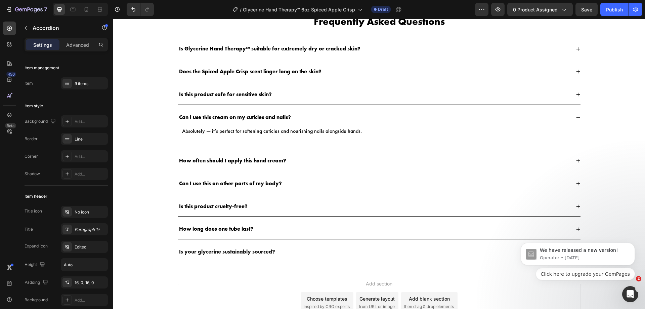
click at [294, 158] on div "How often should I apply this hand cream?" at bounding box center [374, 160] width 392 height 9
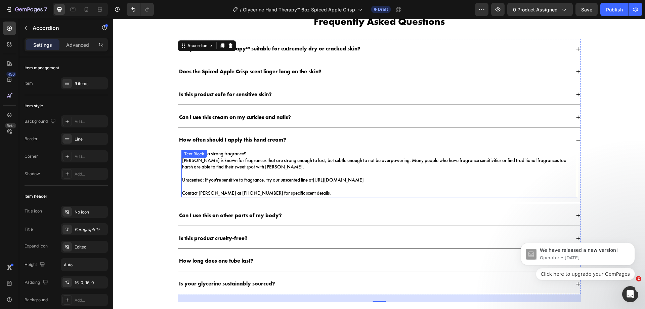
click at [295, 161] on p "Does it have a strong fragrance? Camille Beckman is known for fragrances that a…" at bounding box center [379, 160] width 394 height 20
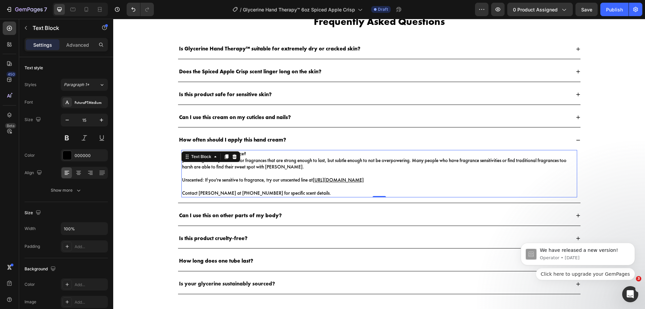
click at [295, 161] on p "Does it have a strong fragrance? Camille Beckman is known for fragrances that a…" at bounding box center [379, 160] width 394 height 20
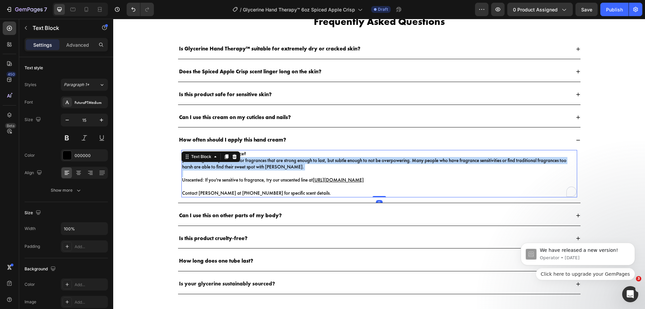
click at [295, 161] on p "Does it have a strong fragrance? Camille Beckman is known for fragrances that a…" at bounding box center [379, 160] width 394 height 20
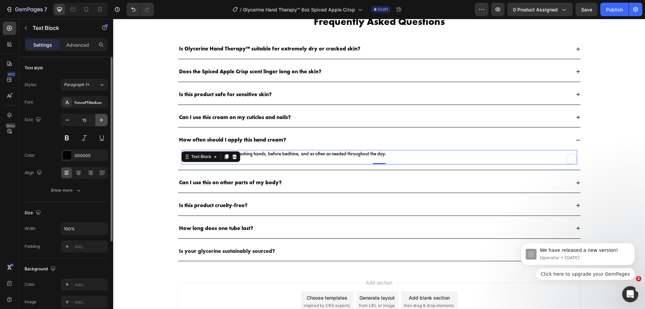
click at [102, 123] on icon "button" at bounding box center [101, 120] width 7 height 7
type input "16"
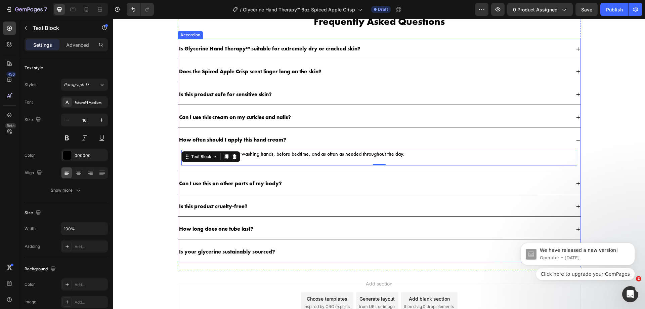
click at [268, 183] on p "Can I use this on other parts of my body?" at bounding box center [230, 183] width 103 height 7
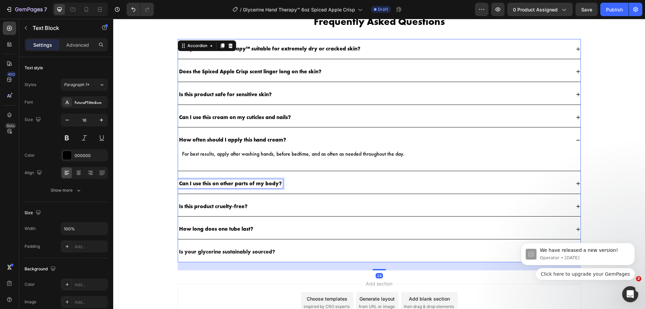
click at [268, 183] on p "Can I use this on other parts of my body?" at bounding box center [230, 183] width 103 height 7
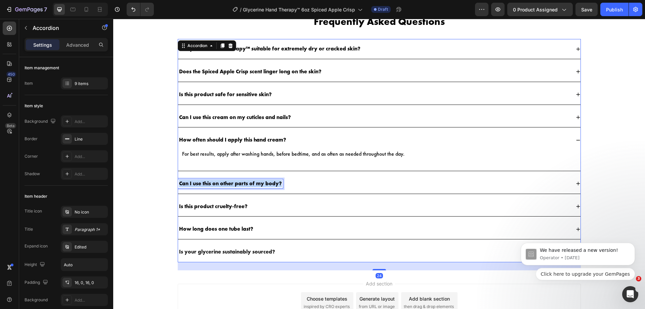
click at [268, 183] on p "Can I use this on other parts of my body?" at bounding box center [230, 183] width 103 height 7
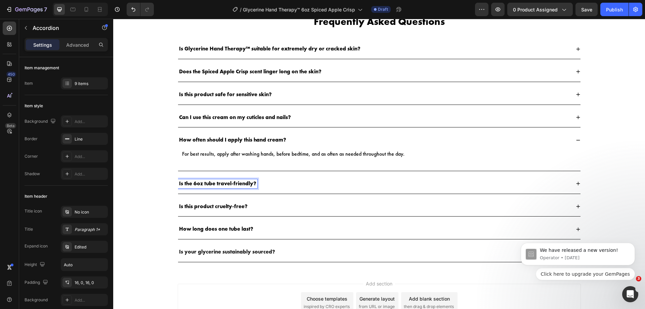
click at [283, 180] on div "Is the 6oz tube travel-friendly?" at bounding box center [374, 183] width 392 height 9
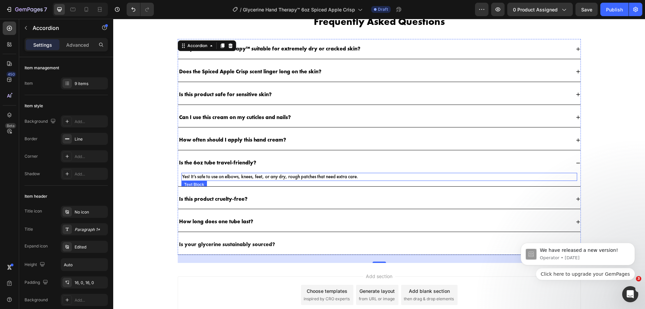
click at [288, 178] on p "Yes! It’s safe to use on elbows, knees, feet, or any dry, rough patches that ne…" at bounding box center [379, 176] width 394 height 7
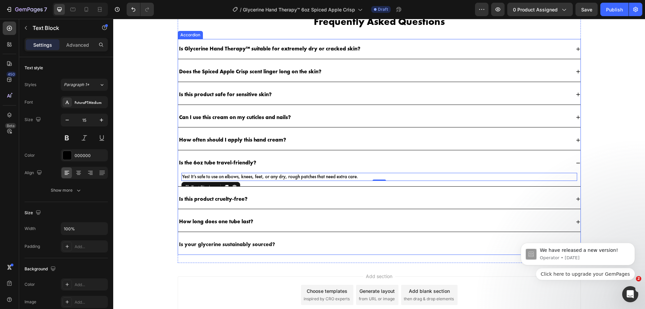
click at [302, 173] on div "Is the 6oz tube travel-friendly? Yes! It’s safe to use on elbows, knees, feet, …" at bounding box center [379, 169] width 402 height 33
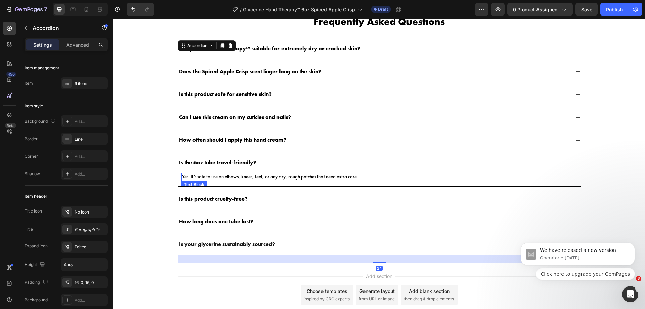
click at [302, 177] on p "Yes! It’s safe to use on elbows, knees, feet, or any dry, rough patches that ne…" at bounding box center [379, 176] width 394 height 7
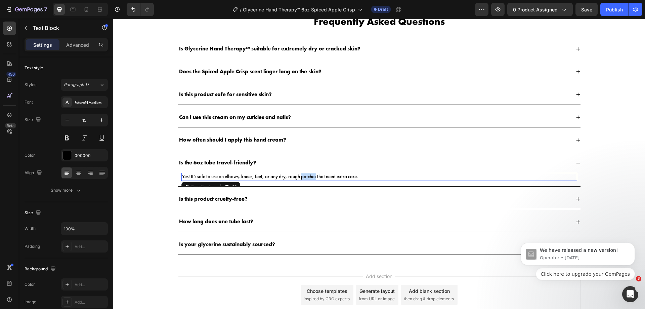
click at [302, 177] on p "Yes! It’s safe to use on elbows, knees, feet, or any dry, rough patches that ne…" at bounding box center [379, 176] width 394 height 7
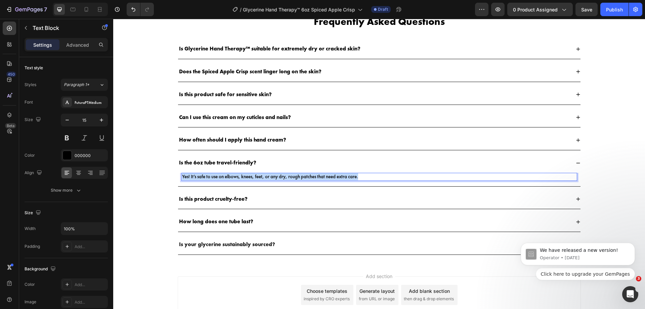
click at [302, 177] on p "Yes! It’s safe to use on elbows, knees, feet, or any dry, rough patches that ne…" at bounding box center [379, 176] width 394 height 7
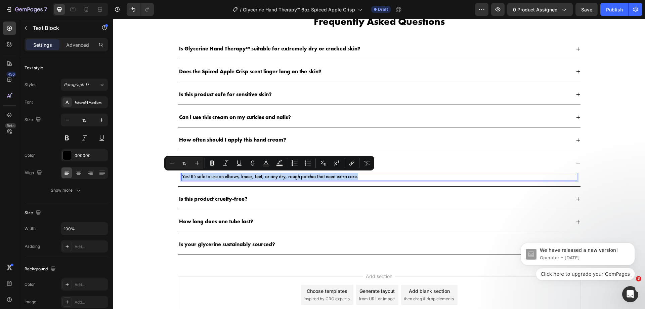
click at [302, 177] on p "Yes! It’s safe to use on elbows, knees, feet, or any dry, rough patches that ne…" at bounding box center [379, 176] width 394 height 7
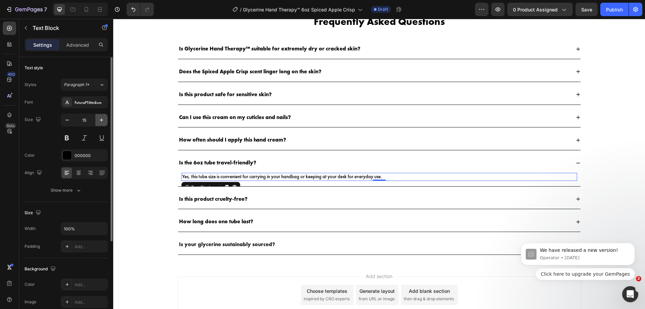
click at [105, 120] on button "button" at bounding box center [101, 120] width 12 height 12
type input "16"
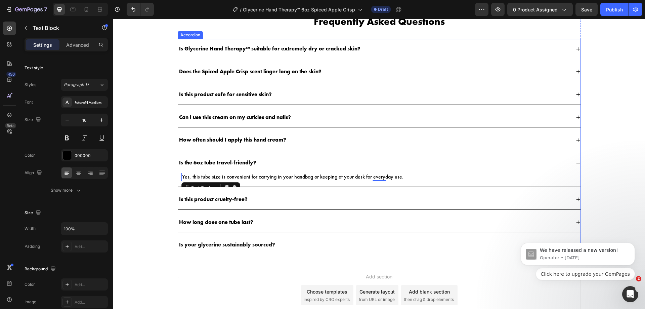
click at [298, 199] on div "Is this product cruelty-free?" at bounding box center [374, 199] width 392 height 9
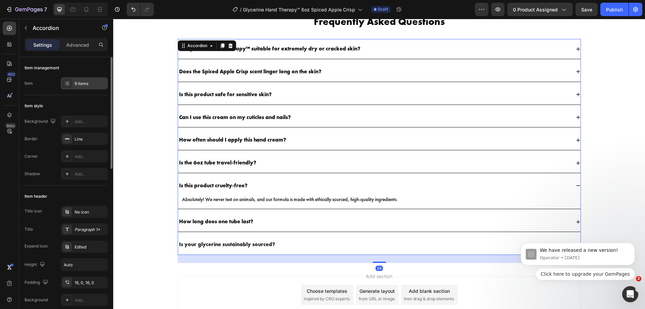
click at [86, 85] on div "9 items" at bounding box center [91, 84] width 32 height 6
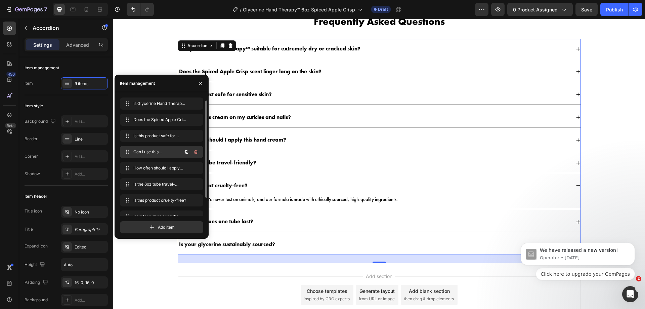
scroll to position [26, 0]
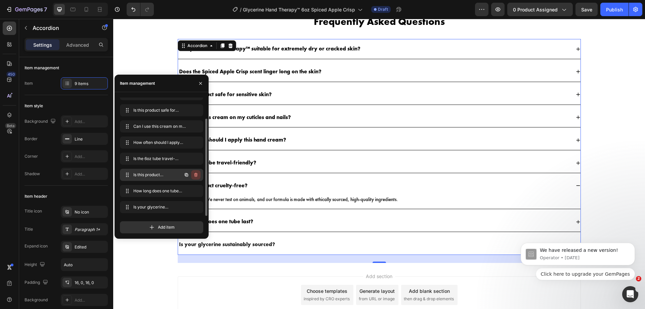
click at [196, 176] on icon "button" at bounding box center [195, 175] width 3 height 4
click at [196, 176] on div "Delete" at bounding box center [191, 175] width 12 height 6
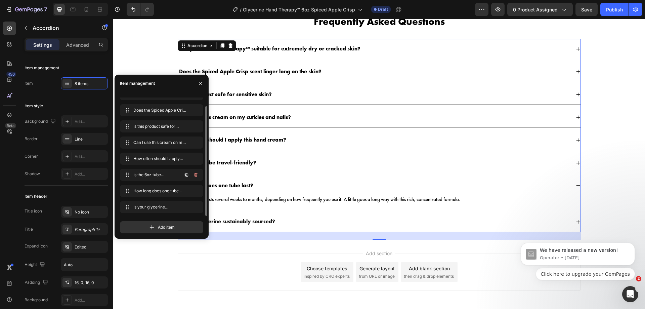
scroll to position [9, 0]
click at [197, 191] on icon "button" at bounding box center [195, 191] width 3 height 4
click at [197, 191] on div "Delete" at bounding box center [191, 191] width 12 height 6
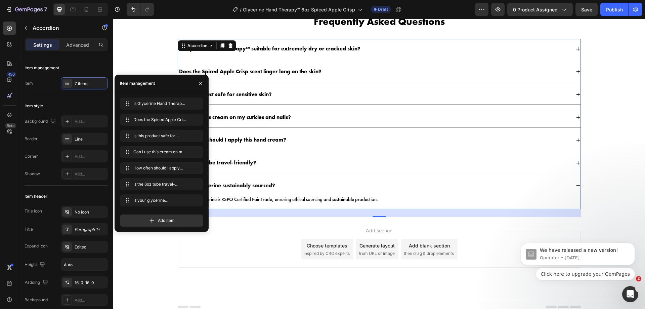
scroll to position [0, 0]
click at [196, 201] on icon "button" at bounding box center [195, 199] width 5 height 5
click at [196, 201] on div "Delete" at bounding box center [191, 200] width 12 height 6
click at [196, 214] on div "Add item" at bounding box center [161, 220] width 83 height 12
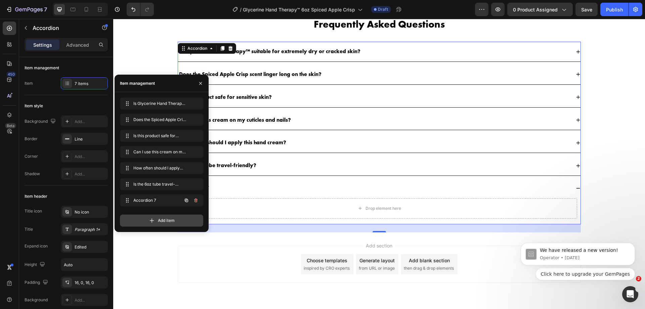
scroll to position [1142, 0]
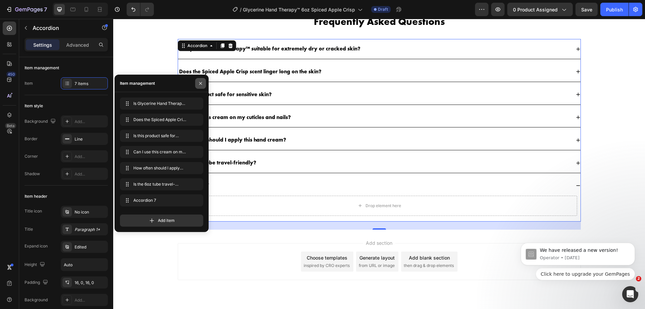
click at [199, 85] on icon "button" at bounding box center [200, 83] width 5 height 5
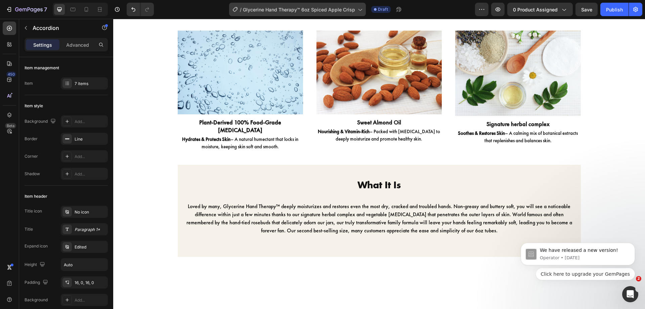
scroll to position [610, 0]
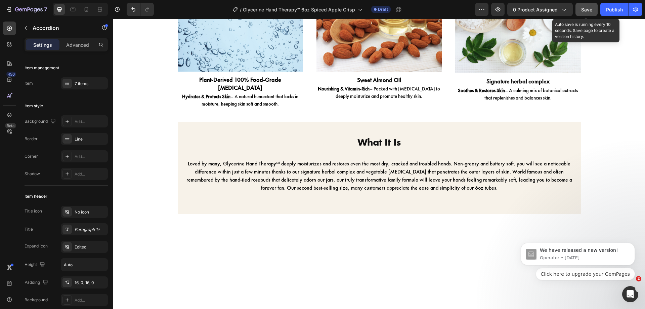
click at [587, 14] on button "Save" at bounding box center [586, 9] width 22 height 13
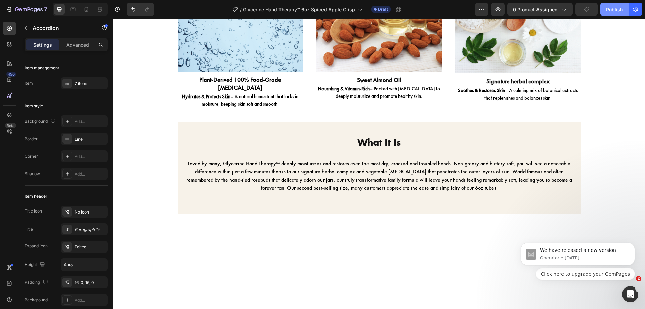
click at [611, 10] on div "Publish" at bounding box center [614, 9] width 17 height 7
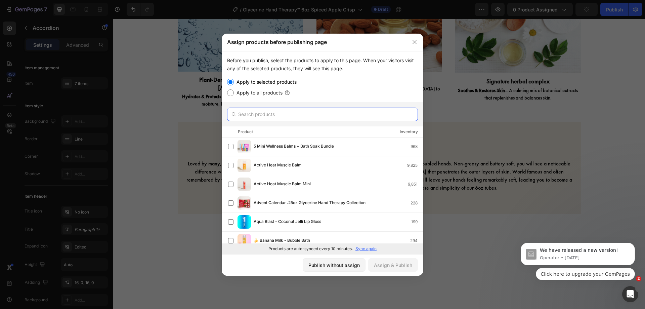
click at [336, 118] on input "text" at bounding box center [322, 113] width 191 height 13
paste input "Glycerine Hand Therapy™ 6oz Spiced Apple Crisp"
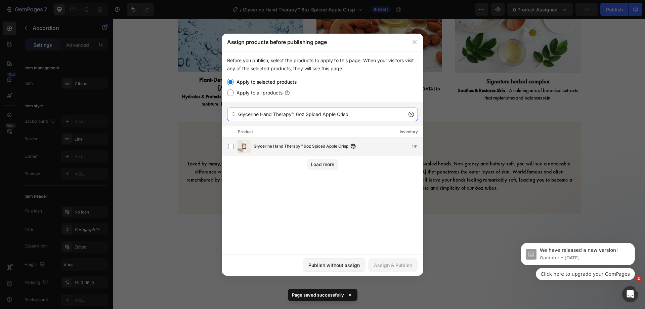
type input "Glycerine Hand Therapy™ 6oz Spiced Apple Crisp"
click at [313, 147] on span "Glycerine Hand Therapy™ 6oz Spiced Apple Crisp" at bounding box center [300, 146] width 95 height 7
click at [399, 264] on div "Assign & Publish" at bounding box center [393, 264] width 38 height 7
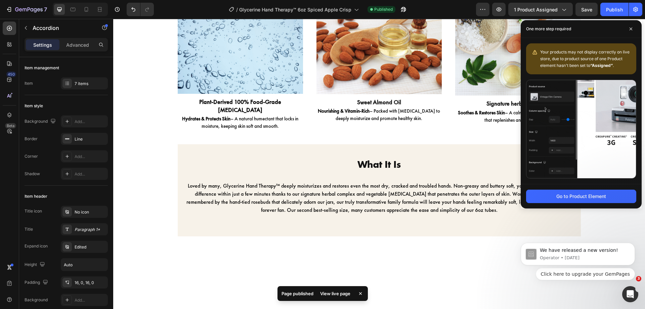
scroll to position [588, 0]
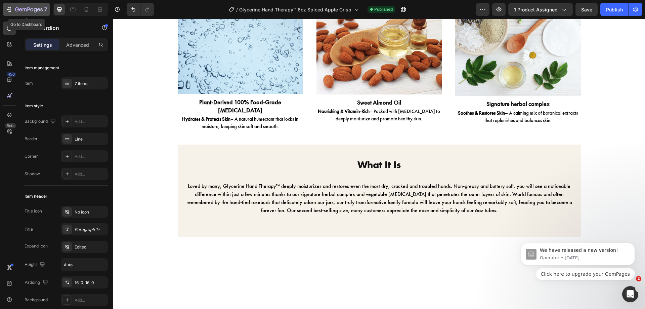
click at [7, 5] on button "7" at bounding box center [26, 9] width 47 height 13
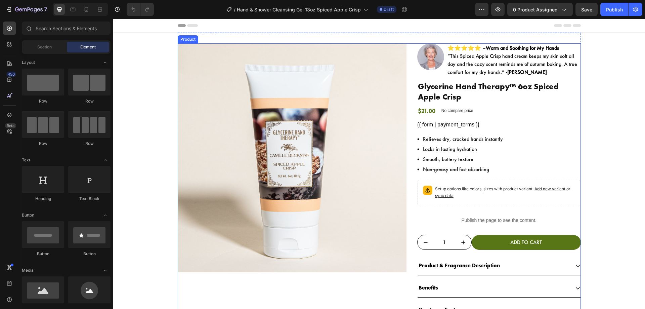
click at [406, 88] on div "Product Images Image ⭐⭐⭐⭐⭐ – Warm and Soothing for My Hands “This Spiced Apple …" at bounding box center [379, 192] width 403 height 298
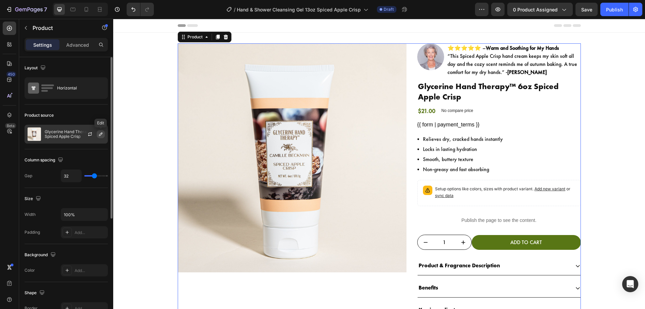
click at [97, 134] on button "button" at bounding box center [101, 134] width 8 height 8
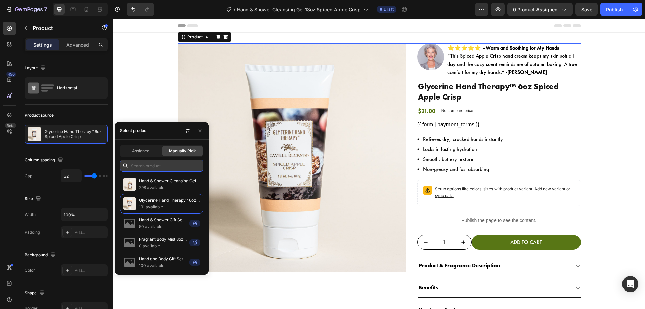
click at [161, 167] on input "text" at bounding box center [161, 165] width 83 height 12
paste input "Hand & Shower Cleansing Gel 13oz Spiced Apple Crisp"
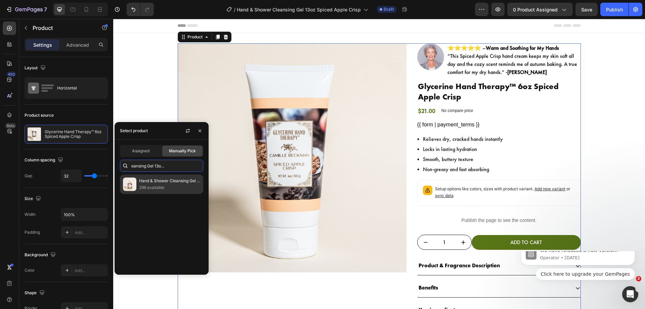
type input "Hand & Shower Cleansing Gel 13oz Spiced Apple Crisp"
click at [167, 179] on p "Hand & Shower Cleansing Gel 13oz Spiced Apple Crisp" at bounding box center [169, 180] width 61 height 7
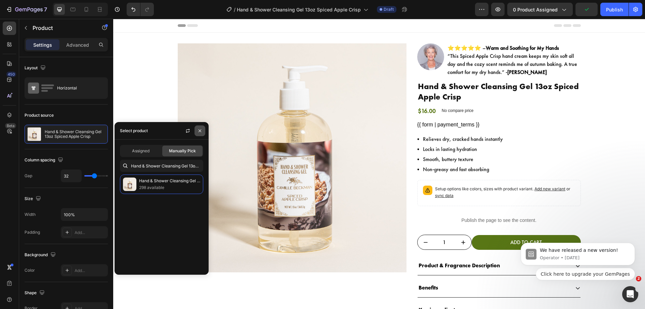
click at [196, 131] on button "button" at bounding box center [199, 130] width 11 height 11
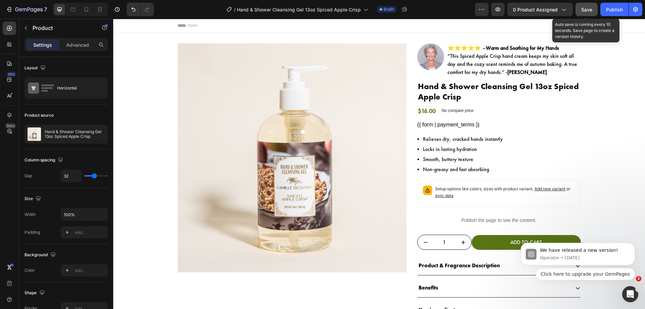
click at [587, 11] on span "Save" at bounding box center [586, 10] width 11 height 6
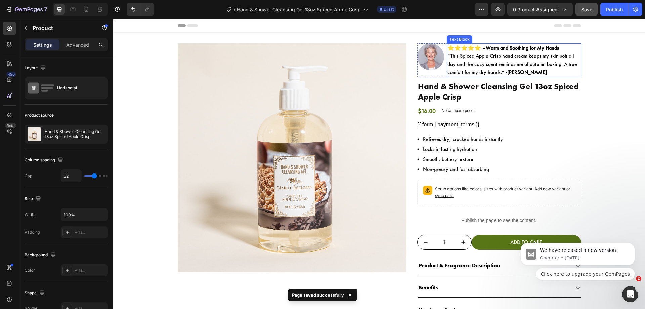
click at [473, 63] on p "⭐⭐⭐⭐⭐ – Warm and Soothing for My Hands “This Spiced Apple Crisp hand cream keep…" at bounding box center [513, 60] width 133 height 32
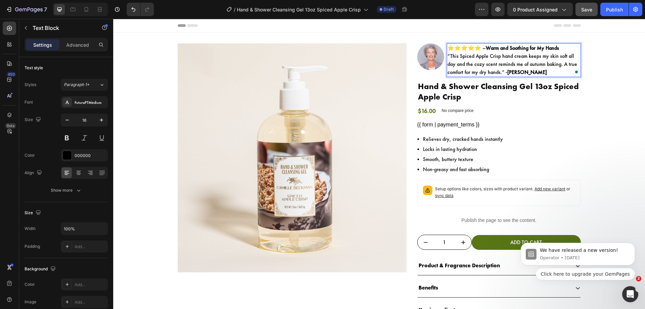
click at [448, 60] on p "⭐⭐⭐⭐⭐ – Warm and Soothing for My Hands “This Spiced Apple Crisp hand cream keep…" at bounding box center [513, 60] width 133 height 32
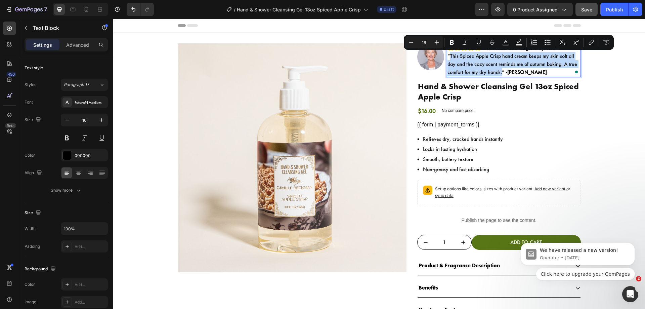
drag, startPoint x: 447, startPoint y: 58, endPoint x: 500, endPoint y: 74, distance: 54.6
click at [500, 74] on p "⭐⭐⭐⭐⭐ – Warm and Soothing for My Hands “This Spiced Apple Crisp hand cream keep…" at bounding box center [513, 60] width 133 height 32
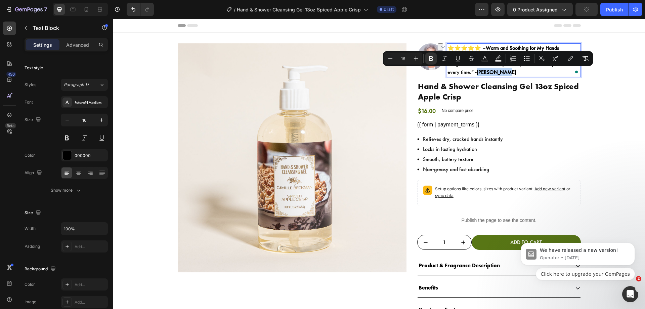
drag, startPoint x: 506, startPoint y: 72, endPoint x: 476, endPoint y: 75, distance: 30.1
click at [476, 75] on p "⭐⭐⭐⭐⭐ – Warm and Soothing for My Hands “This Spiced Apple Crisp cleansing gel m…" at bounding box center [513, 60] width 133 height 32
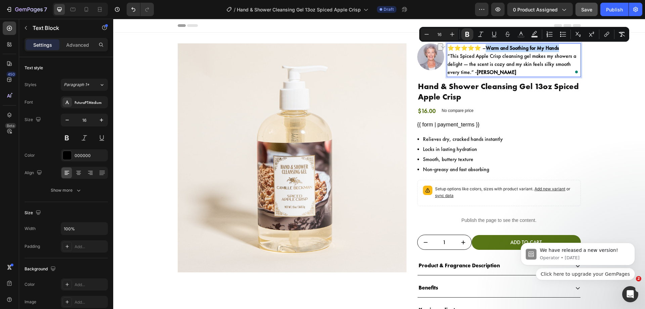
drag, startPoint x: 564, startPoint y: 47, endPoint x: 488, endPoint y: 48, distance: 75.5
click at [488, 48] on p "⭐⭐⭐⭐⭐ – Warm and Soothing for My Hands “This Spiced Apple Crisp cleansing gel m…" at bounding box center [513, 60] width 133 height 32
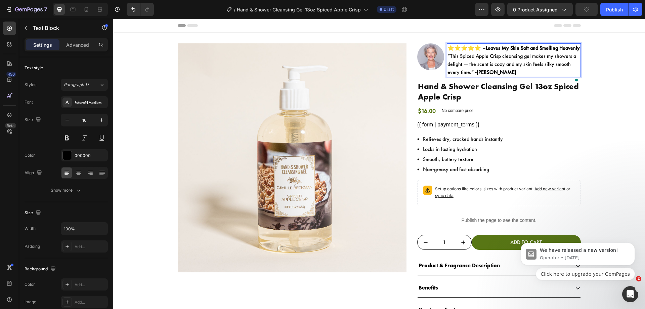
click at [485, 51] on strong "Leaves My Skin Soft and Smelling Heavenly" at bounding box center [532, 47] width 94 height 7
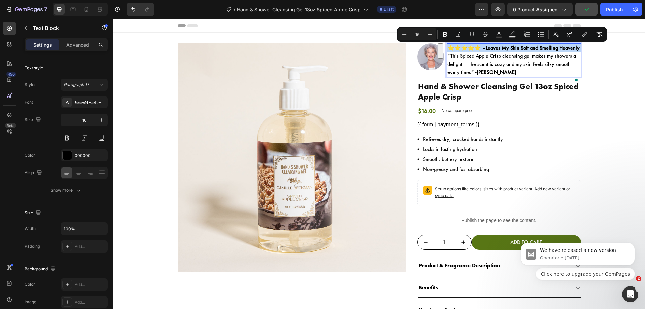
click at [485, 51] on strong "Leaves My Skin Soft and Smelling Heavenly" at bounding box center [532, 47] width 94 height 7
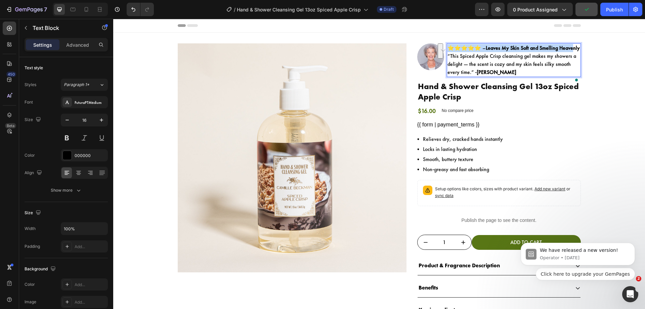
click at [485, 51] on strong "Leaves My Skin Soft and Smelling Heavenly" at bounding box center [532, 47] width 94 height 7
click at [472, 54] on p "⭐⭐⭐⭐⭐ – Leaves My Skin Soft and Smelling Heavenly “This Spiced Apple Crisp clea…" at bounding box center [513, 60] width 133 height 32
drag, startPoint x: 531, startPoint y: 48, endPoint x: 552, endPoint y: 49, distance: 21.5
click at [552, 49] on strong "Leaves My Skin Soft and Smelling Heavenly" at bounding box center [532, 47] width 94 height 7
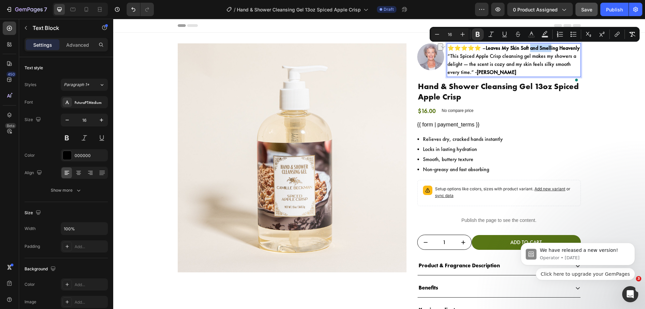
click at [552, 49] on strong "Leaves My Skin Soft and Smelling Heavenly" at bounding box center [532, 47] width 94 height 7
click at [532, 45] on strong "Leaves My Skin Soft and Smelling Heavenly" at bounding box center [532, 47] width 94 height 7
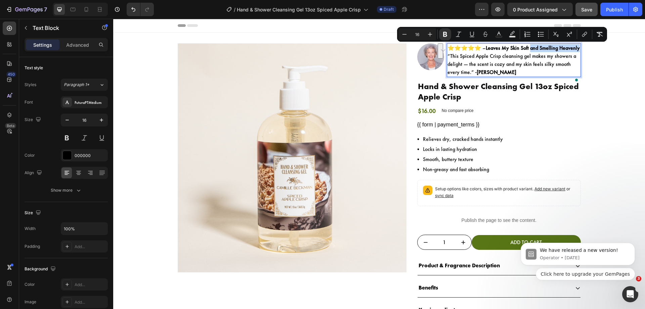
drag, startPoint x: 532, startPoint y: 47, endPoint x: 545, endPoint y: 53, distance: 14.5
click at [545, 53] on p "⭐⭐⭐⭐⭐ – Leaves My Skin Soft and Smelling Heavenly “This Spiced Apple Crisp clea…" at bounding box center [513, 60] width 133 height 32
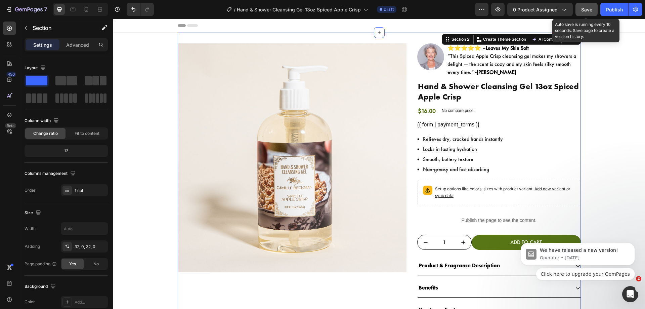
click at [584, 6] on div "Save" at bounding box center [586, 9] width 11 height 7
